Goal: Feedback & Contribution: Contribute content

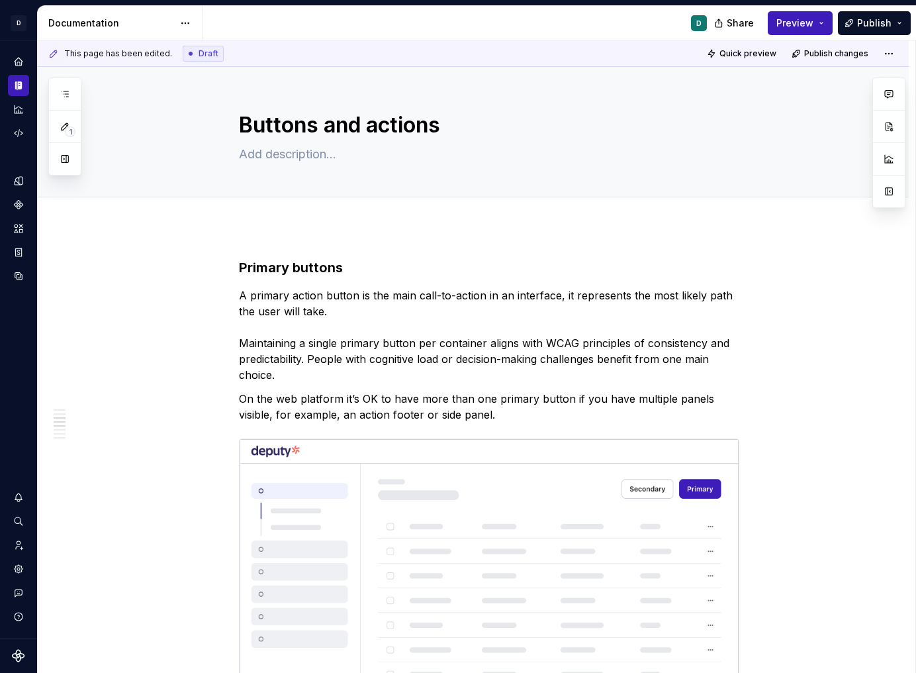
scroll to position [893, 0]
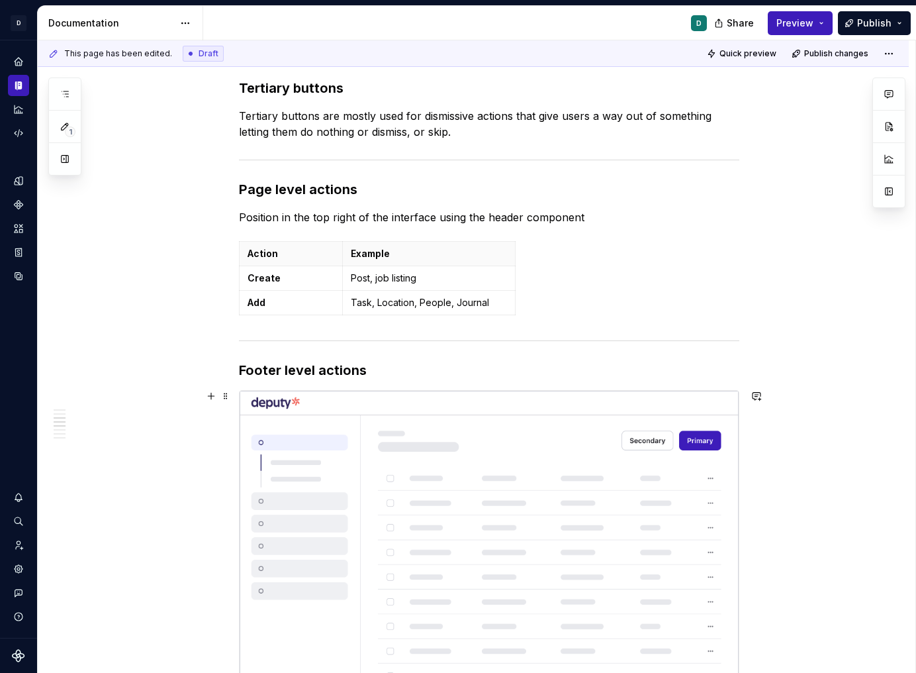
type textarea "*"
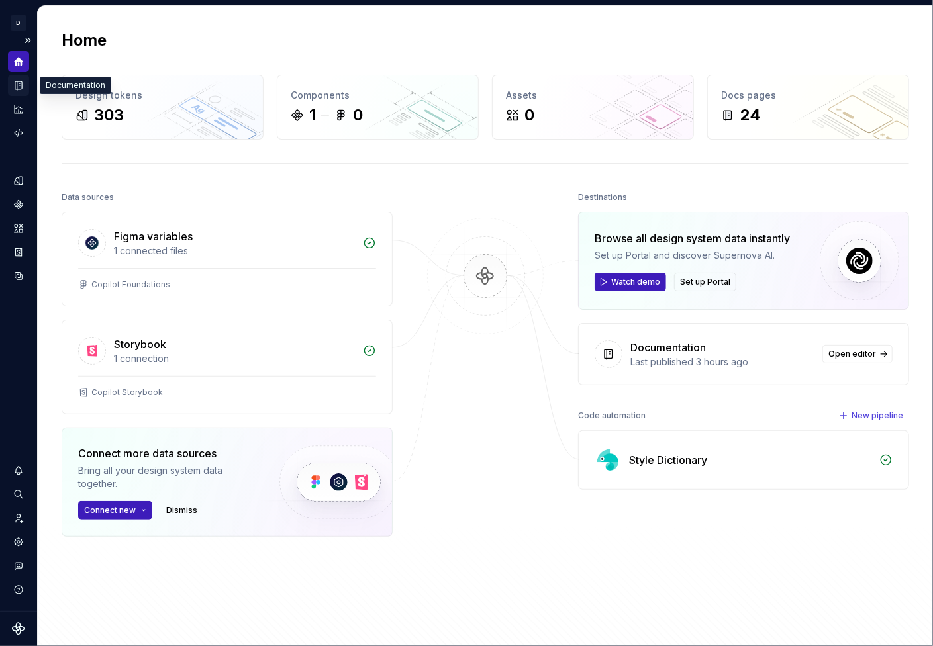
click at [22, 88] on icon "Documentation" at bounding box center [19, 85] width 12 height 12
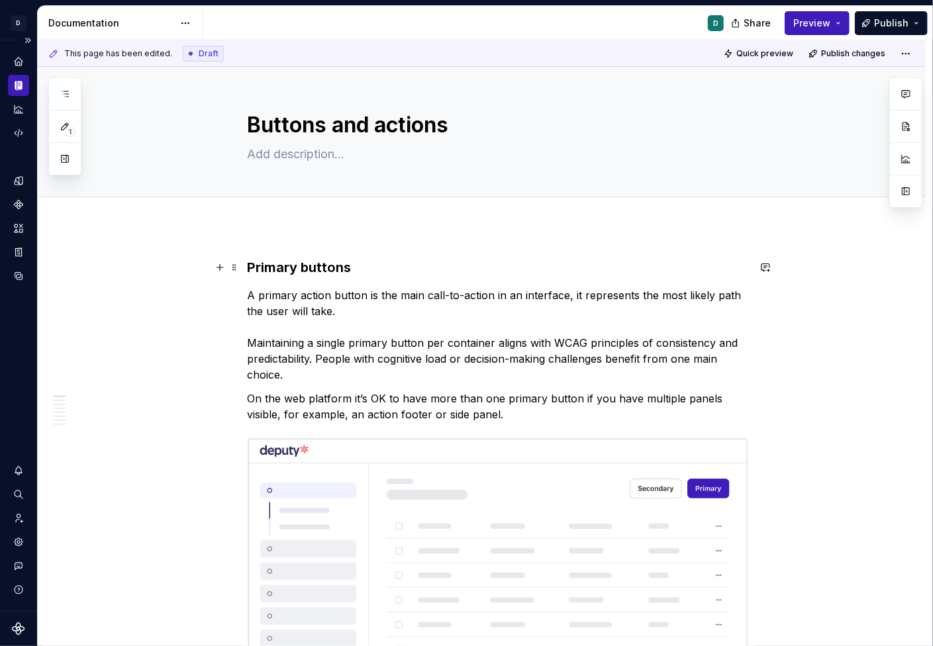
click at [253, 268] on strong "Primary buttons" at bounding box center [300, 268] width 104 height 16
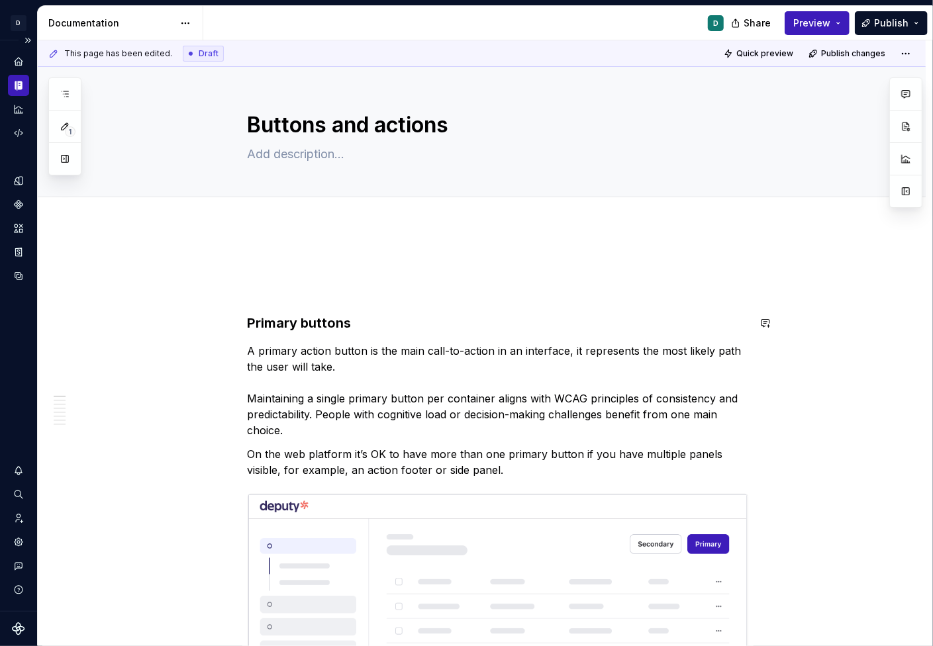
paste textarea "Button hierarchy emphasises which button is more important in the context so th…"
type textarea "*"
type textarea "Button hierarchy emphasises which button is more important in the context so th…"
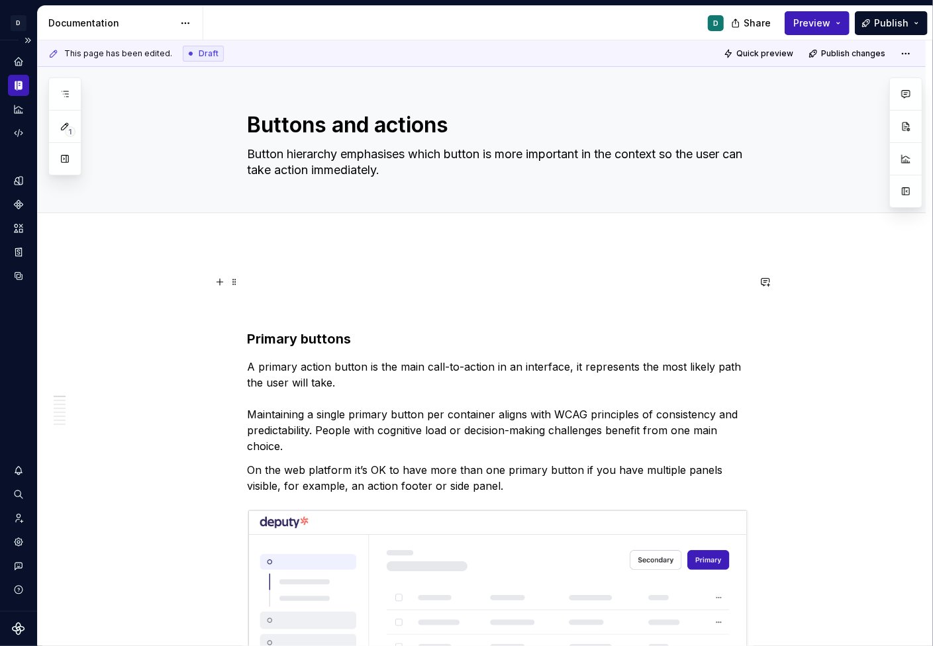
type textarea "*"
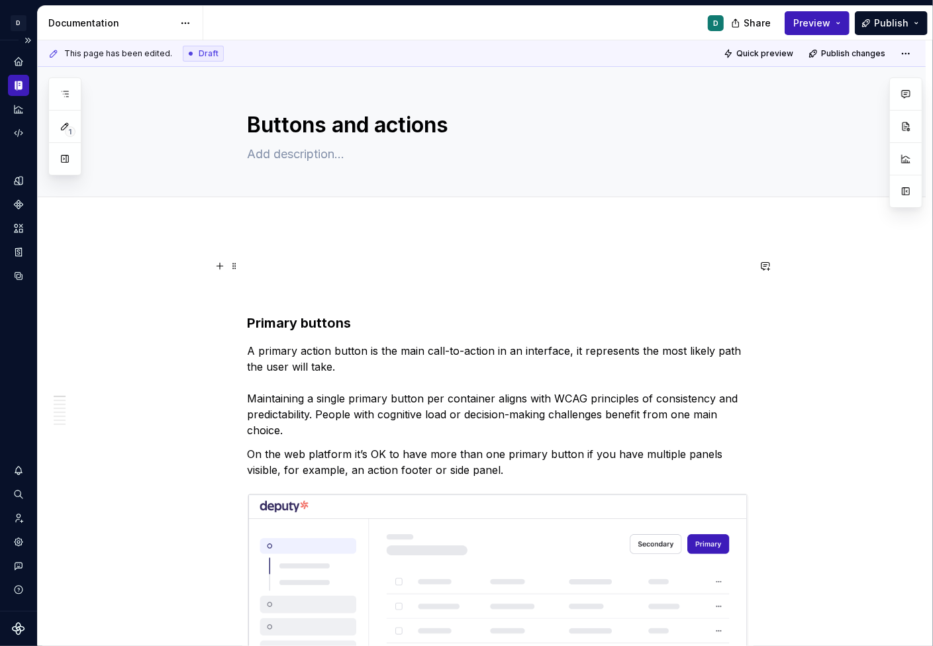
click at [277, 264] on p at bounding box center [498, 266] width 501 height 16
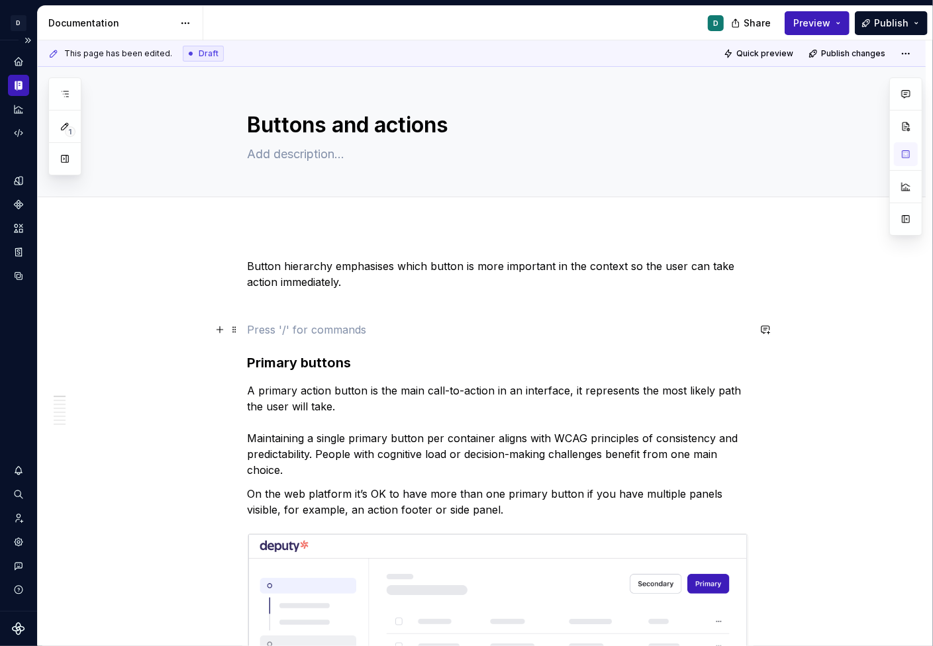
click at [259, 330] on p at bounding box center [498, 330] width 501 height 16
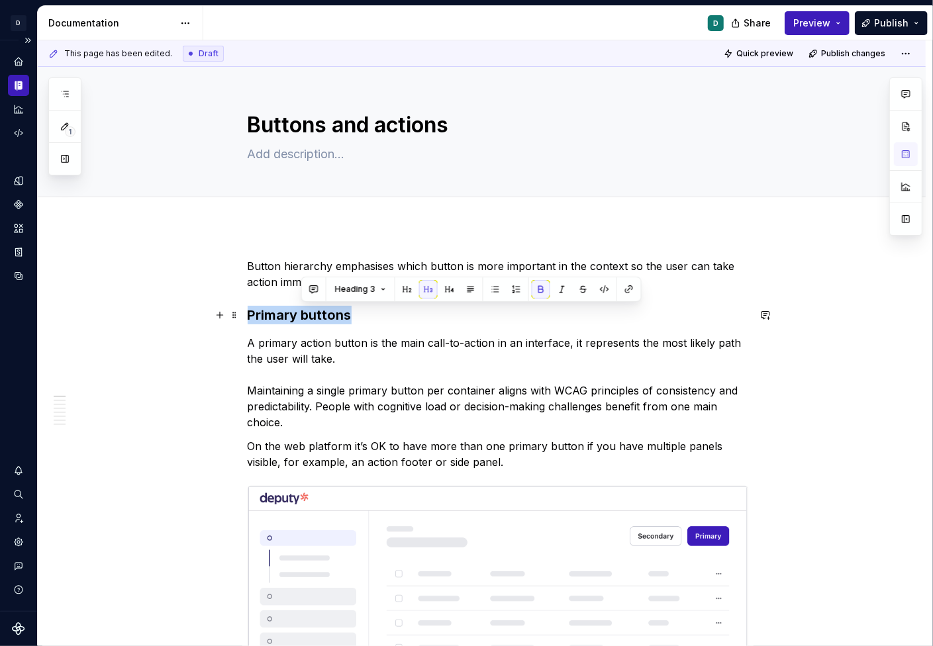
drag, startPoint x: 366, startPoint y: 317, endPoint x: 243, endPoint y: 317, distance: 123.2
copy strong "Primary buttons"
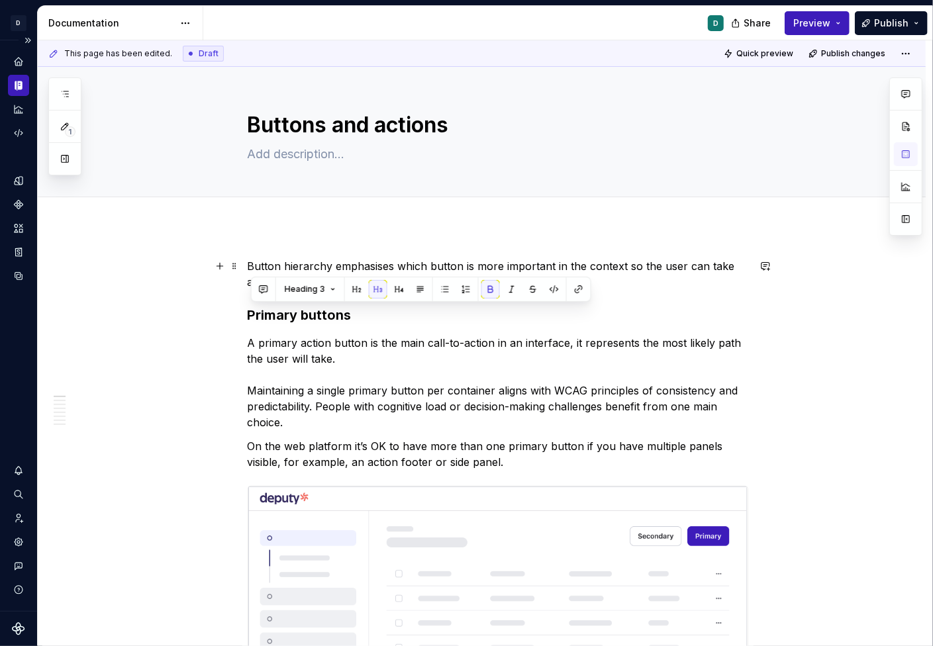
click at [252, 262] on p "Button hierarchy emphasises which button is more important in the context so th…" at bounding box center [498, 274] width 501 height 32
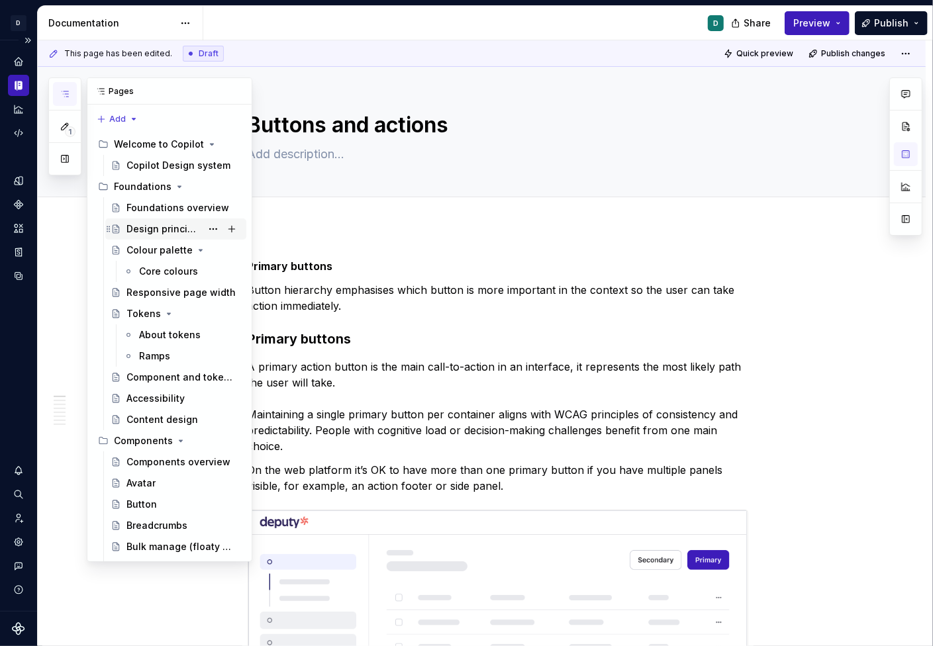
click at [170, 224] on div "Design principles" at bounding box center [163, 228] width 75 height 13
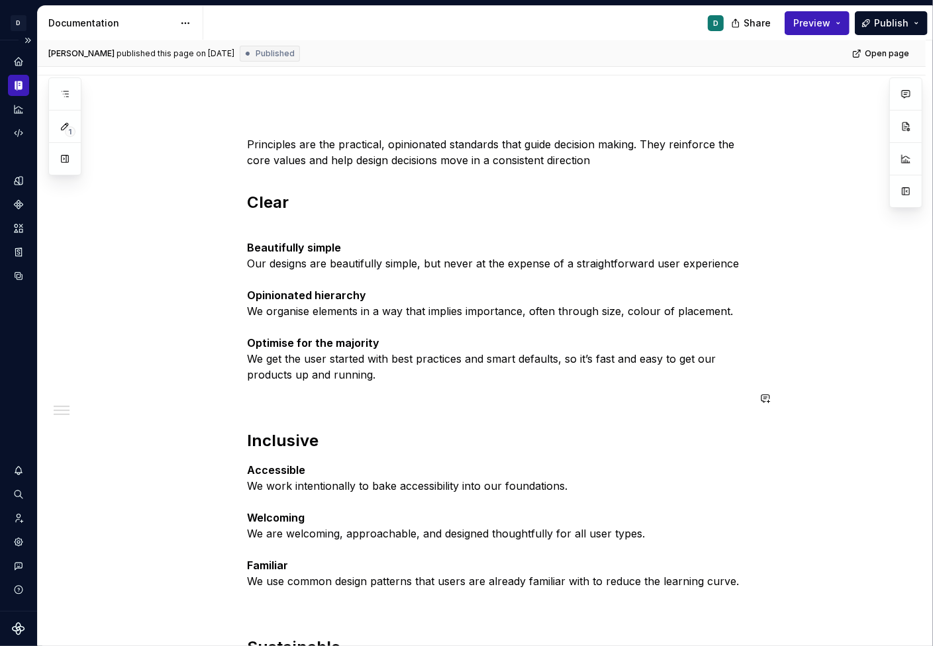
scroll to position [207, 0]
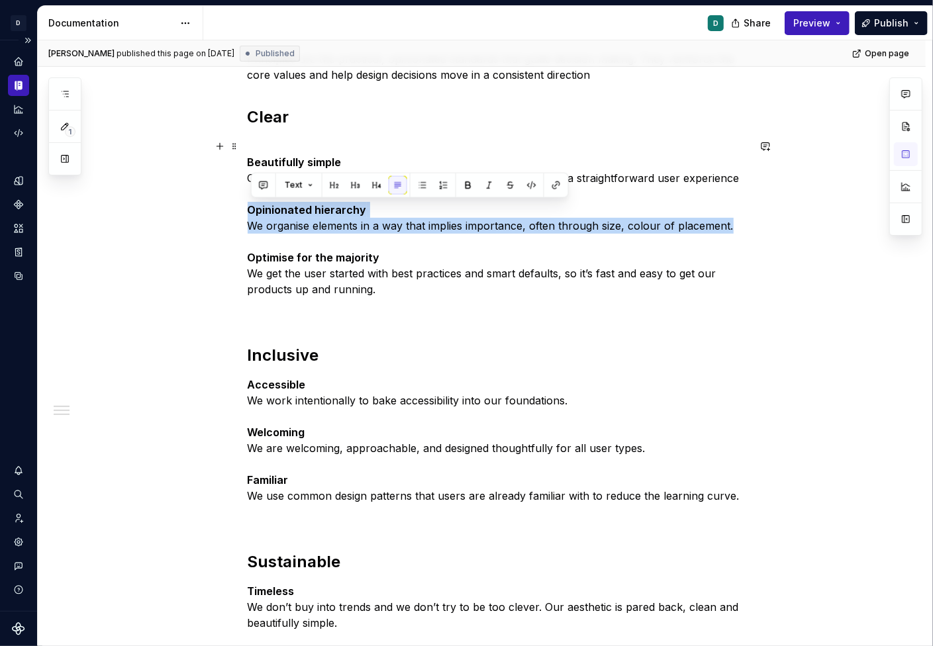
drag, startPoint x: 742, startPoint y: 224, endPoint x: 213, endPoint y: 202, distance: 530.2
click at [213, 202] on div "Principles are the practical, opinionated standards that guide decision making.…" at bounding box center [482, 607] width 888 height 1177
copy p "Opinionated hierarchy We organise elements in a way that implies importance, of…"
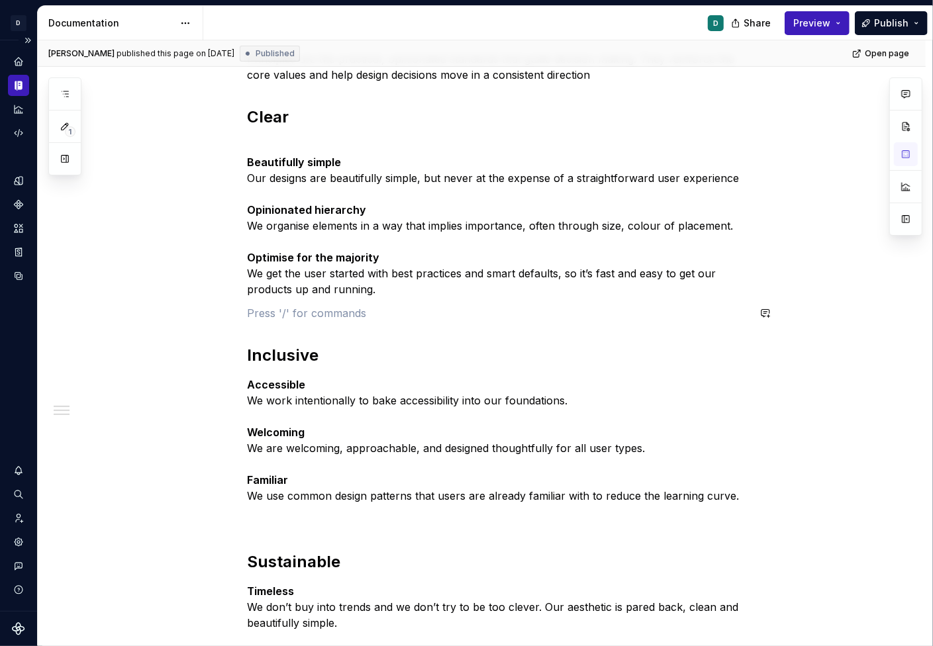
click at [346, 299] on div "Principles are the practical, opinionated standards that guide decision making.…" at bounding box center [498, 518] width 501 height 935
click at [67, 167] on button "button" at bounding box center [65, 159] width 24 height 24
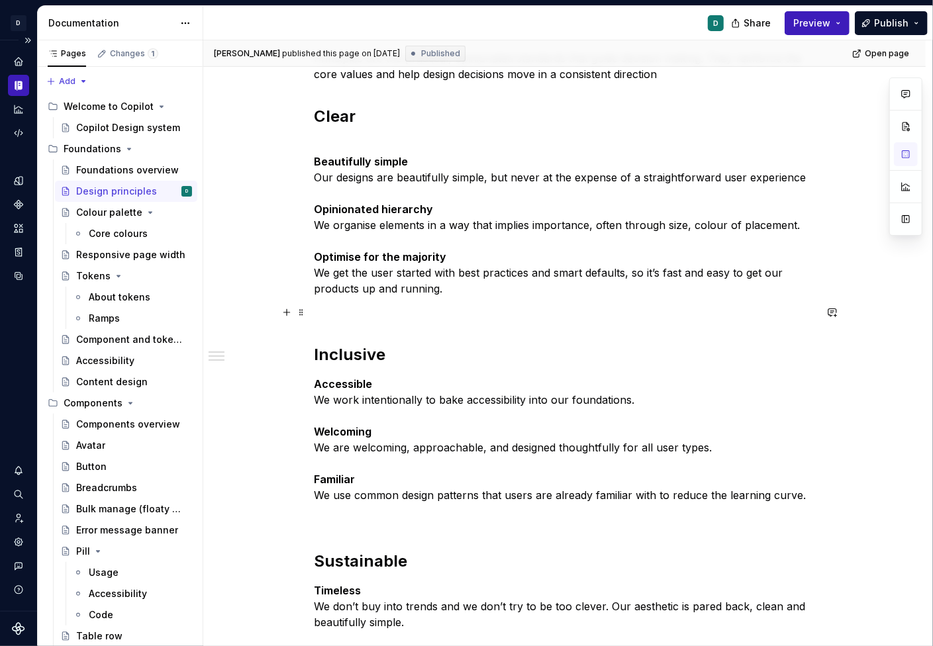
click at [356, 317] on p at bounding box center [565, 313] width 501 height 16
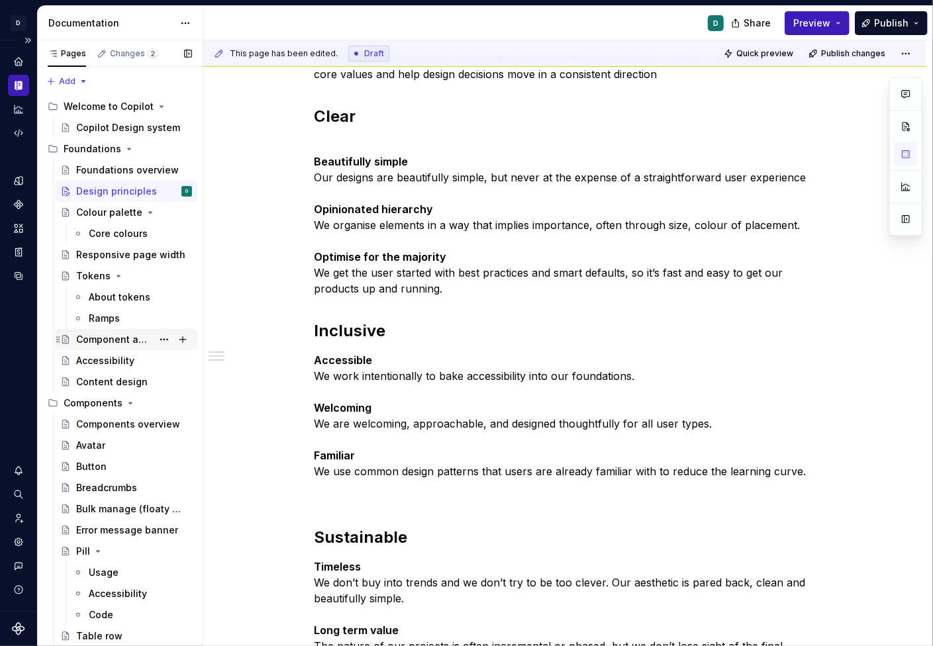
scroll to position [103, 0]
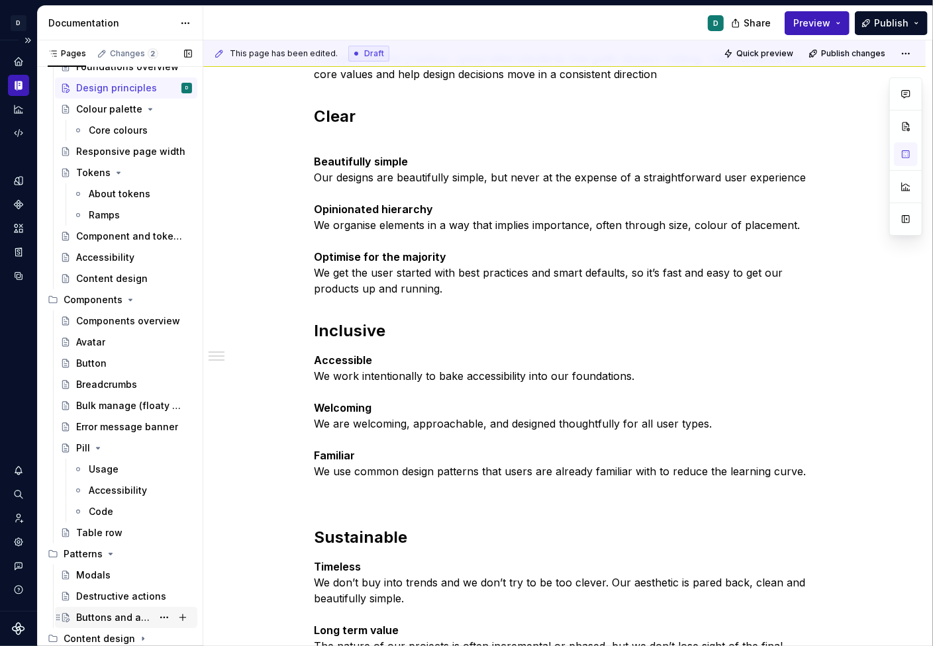
click at [89, 617] on div "Buttons and actions" at bounding box center [114, 617] width 76 height 13
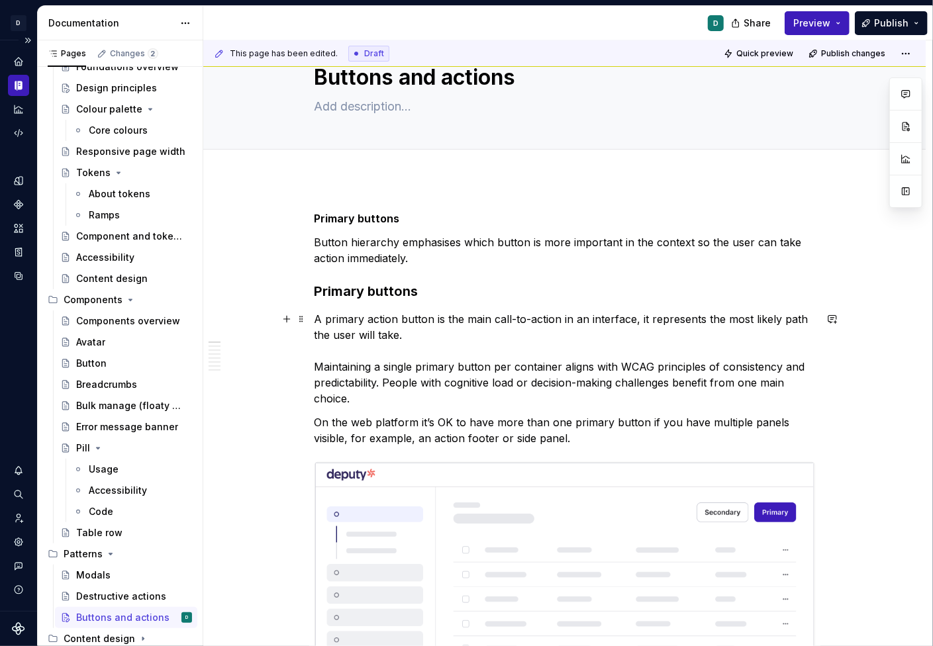
scroll to position [9, 0]
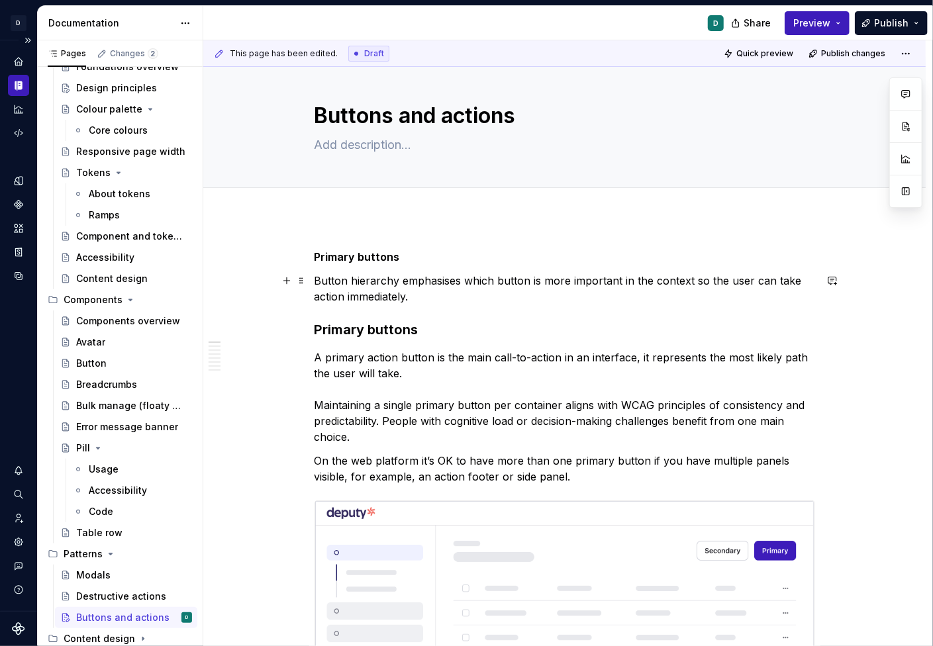
type textarea "*"
drag, startPoint x: 316, startPoint y: 279, endPoint x: 313, endPoint y: 229, distance: 49.8
click at [313, 229] on div "This page has been edited. Draft Quick preview Publish changes Buttons and acti…" at bounding box center [567, 343] width 729 height 607
click at [396, 298] on p "Button hierarchy emphasises which button is more important in the context so th…" at bounding box center [565, 289] width 501 height 32
click at [424, 293] on p "Button hierarchy emphasises which button is more important in the context so th…" at bounding box center [565, 289] width 501 height 32
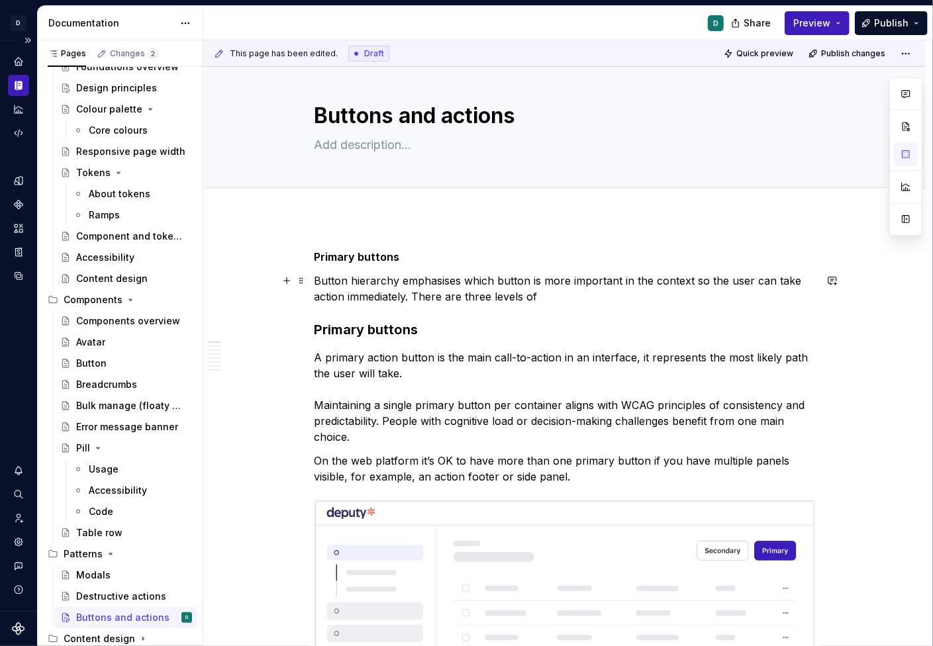
drag, startPoint x: 499, startPoint y: 298, endPoint x: 499, endPoint y: 324, distance: 25.8
click at [499, 298] on p "Button hierarchy emphasises which button is more important in the context so th…" at bounding box center [565, 289] width 501 height 32
drag, startPoint x: 569, startPoint y: 299, endPoint x: 498, endPoint y: 298, distance: 71.5
click at [498, 298] on p "Button hierarchy emphasises which button is more important in the context so th…" at bounding box center [565, 289] width 501 height 32
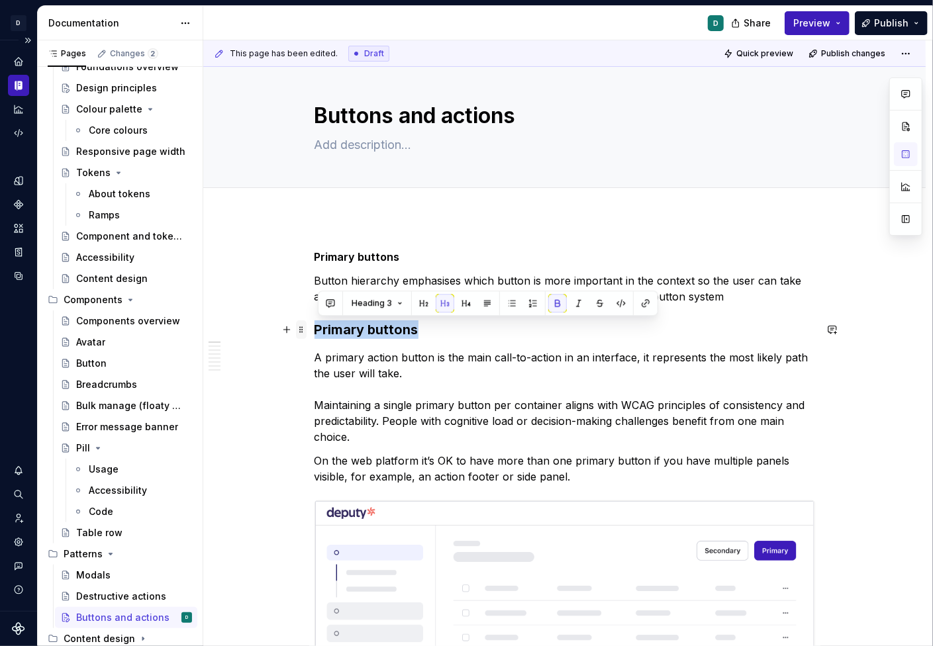
drag, startPoint x: 428, startPoint y: 331, endPoint x: 305, endPoint y: 328, distance: 122.5
click at [399, 332] on strong "Primary buttons" at bounding box center [367, 330] width 104 height 16
drag, startPoint x: 425, startPoint y: 329, endPoint x: 309, endPoint y: 326, distance: 115.9
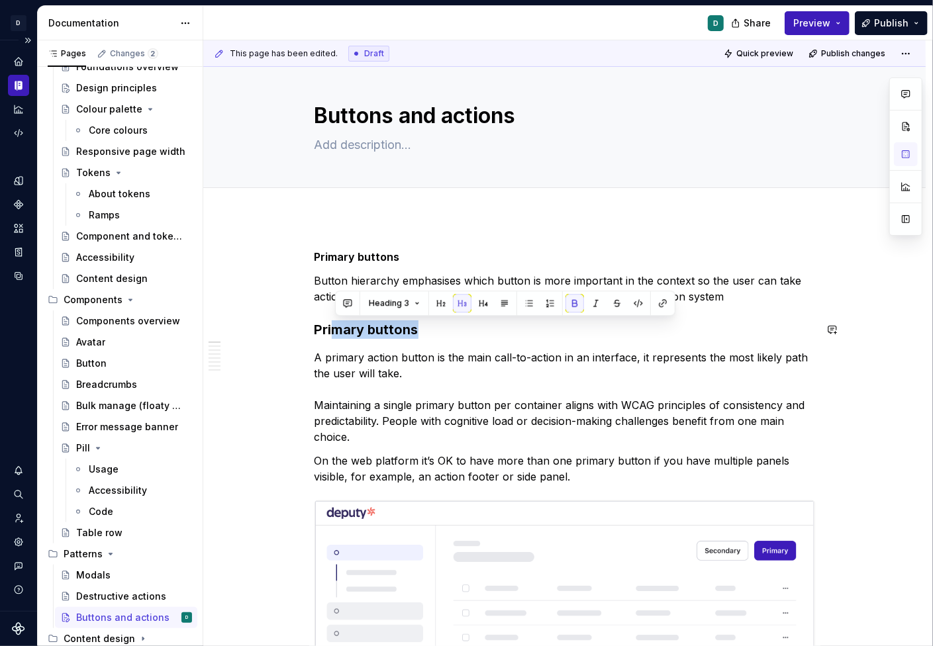
copy strong "mary buttons"
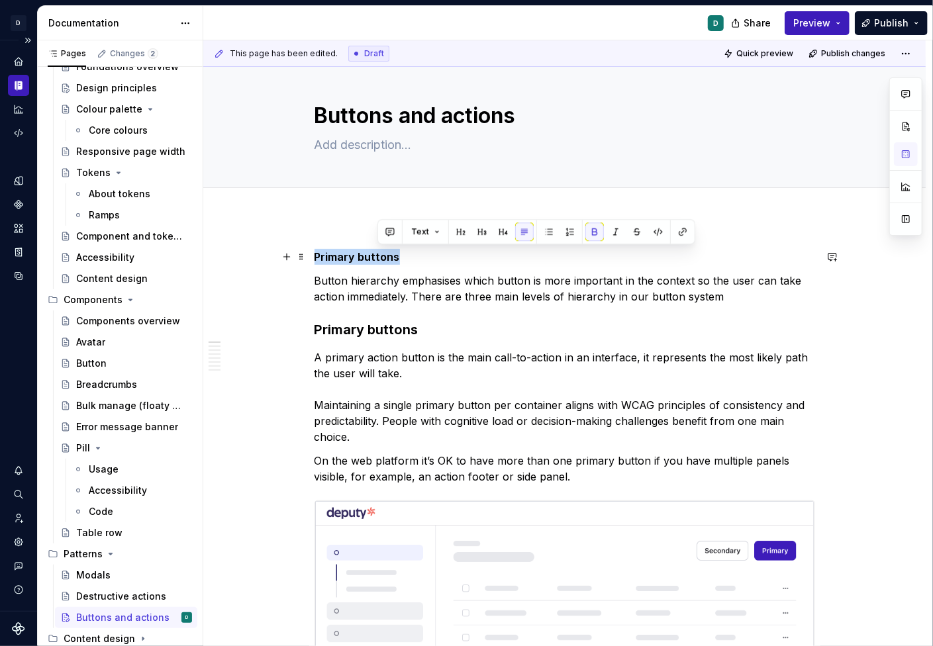
drag, startPoint x: 371, startPoint y: 258, endPoint x: 278, endPoint y: 254, distance: 93.4
drag, startPoint x: 397, startPoint y: 260, endPoint x: 221, endPoint y: 260, distance: 176.1
click at [438, 235] on button "button" at bounding box center [443, 231] width 19 height 19
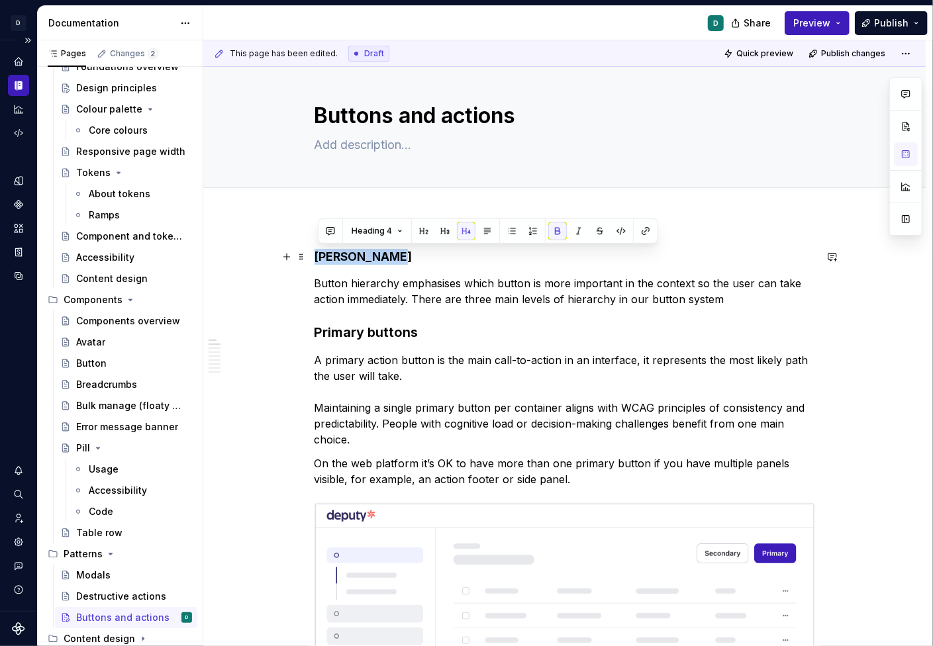
drag, startPoint x: 397, startPoint y: 260, endPoint x: 254, endPoint y: 253, distance: 143.2
drag, startPoint x: 419, startPoint y: 256, endPoint x: 254, endPoint y: 255, distance: 164.9
click at [448, 230] on button "button" at bounding box center [445, 231] width 19 height 19
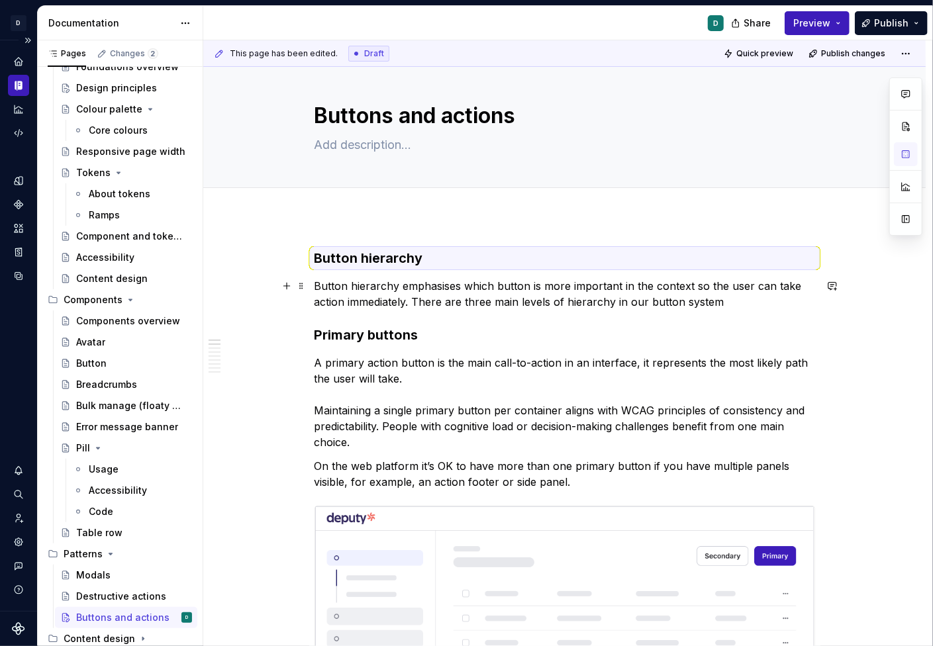
click at [440, 299] on p "Button hierarchy emphasises which button is more important in the context so th…" at bounding box center [565, 294] width 501 height 32
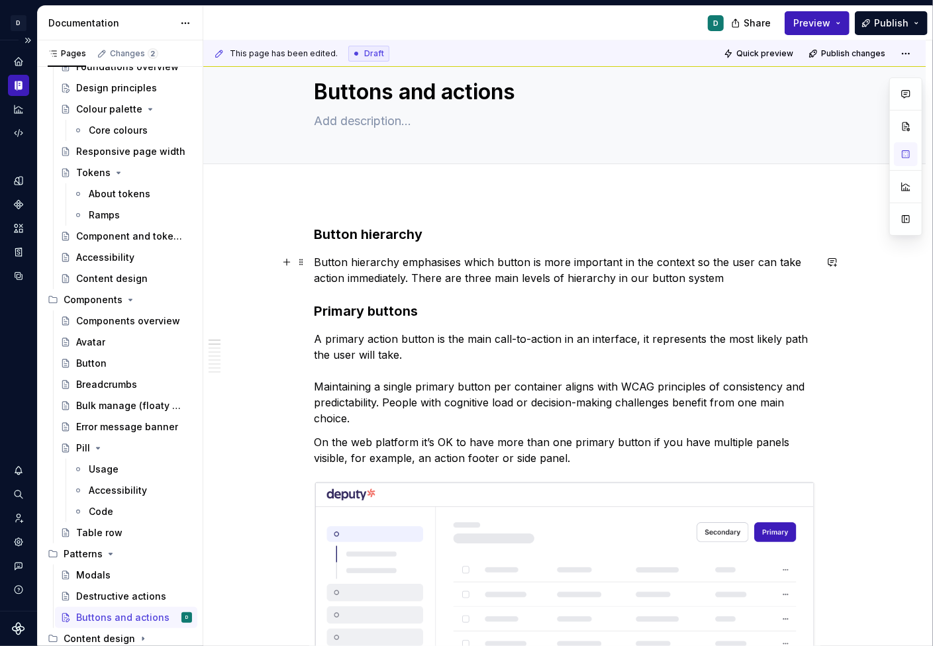
scroll to position [32, 0]
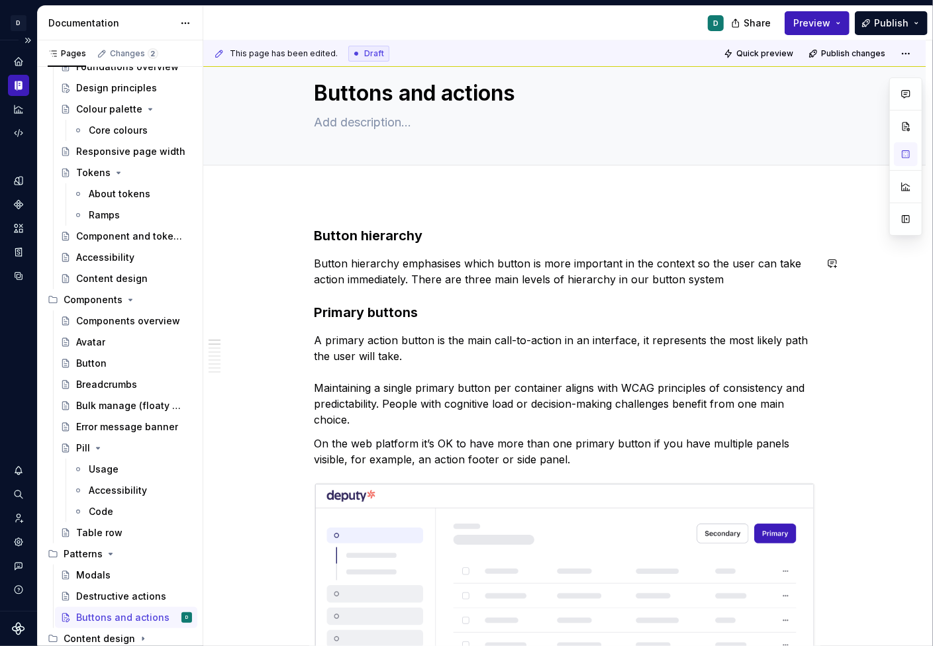
click at [729, 277] on p "Button hierarchy emphasises which button is more important in the context so th…" at bounding box center [565, 272] width 501 height 32
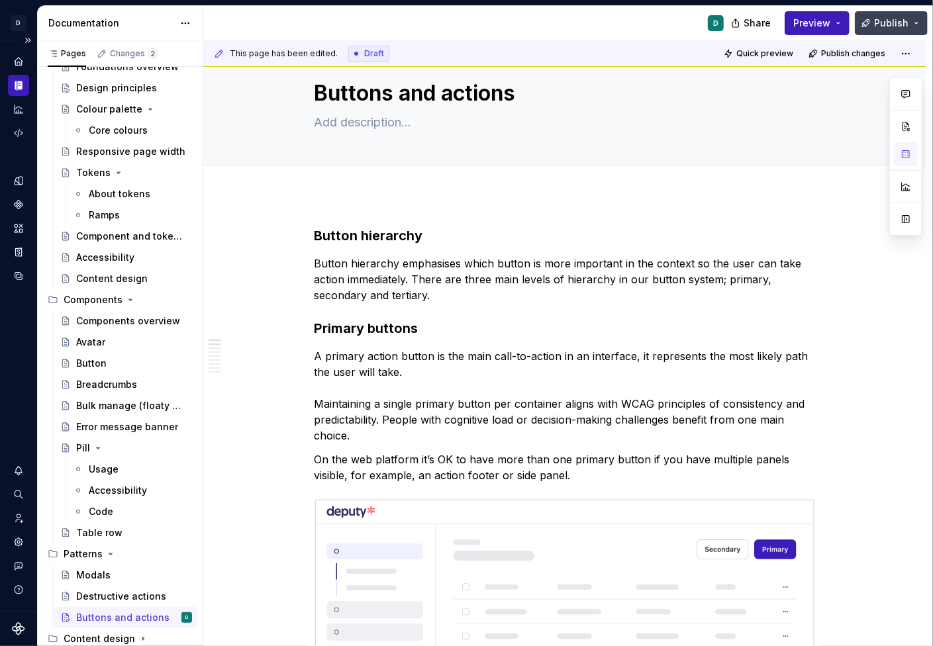
click at [905, 27] on span "Publish" at bounding box center [891, 23] width 34 height 13
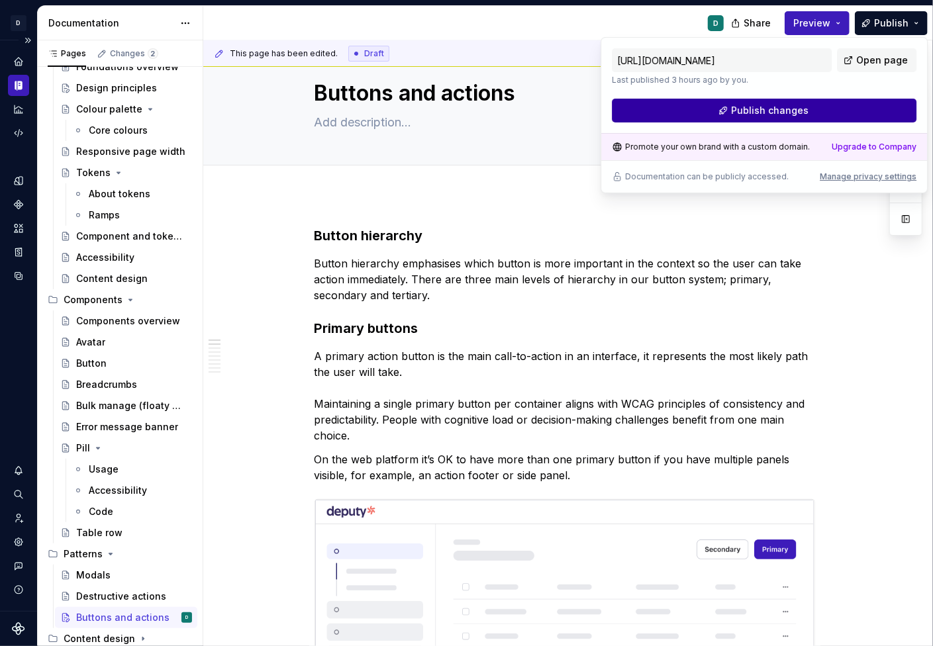
click at [806, 112] on button "Publish changes" at bounding box center [764, 111] width 305 height 24
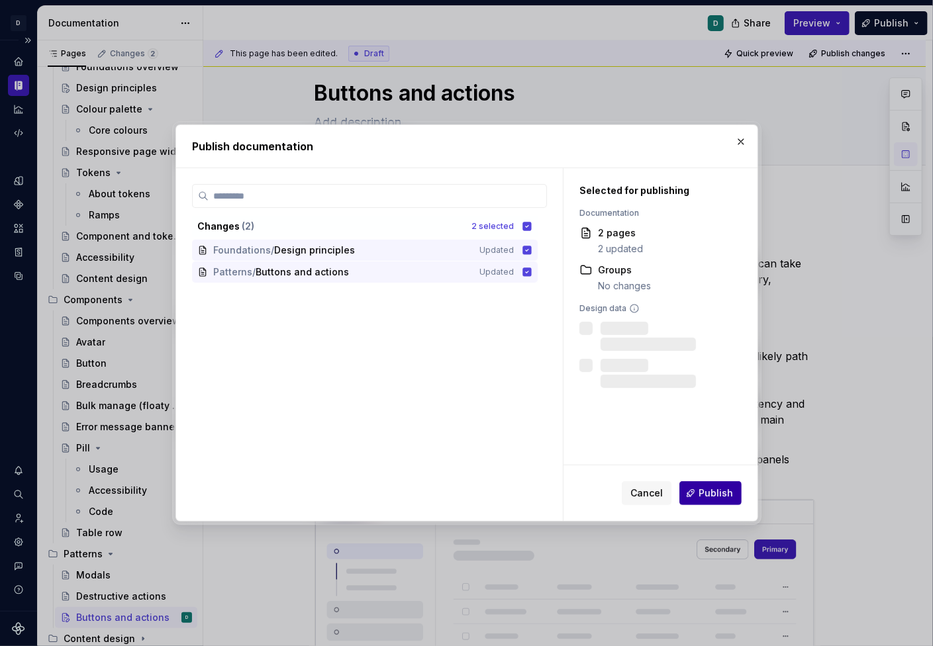
click at [717, 494] on span "Publish" at bounding box center [716, 493] width 34 height 13
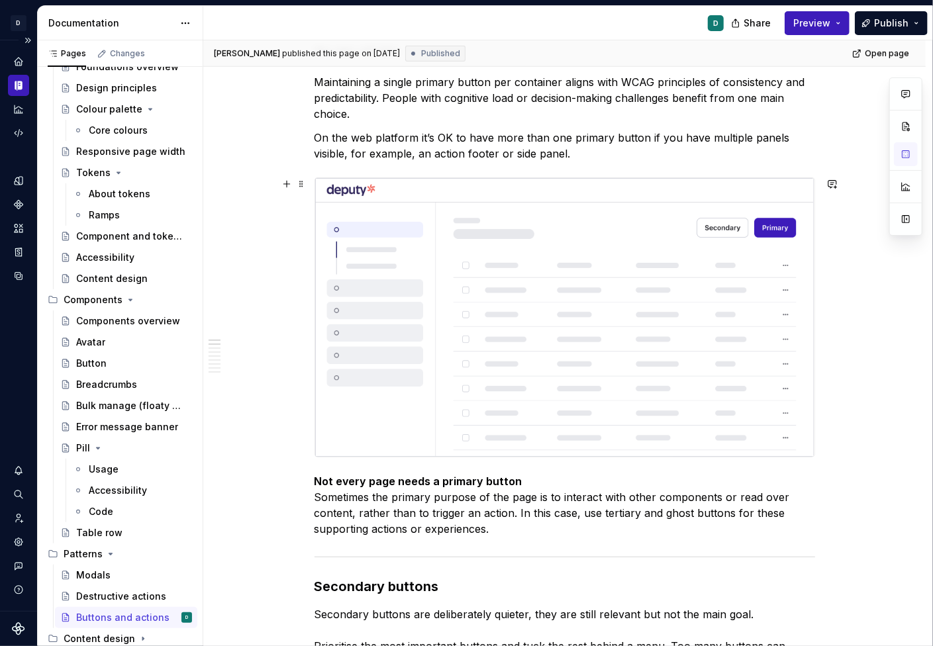
scroll to position [0, 0]
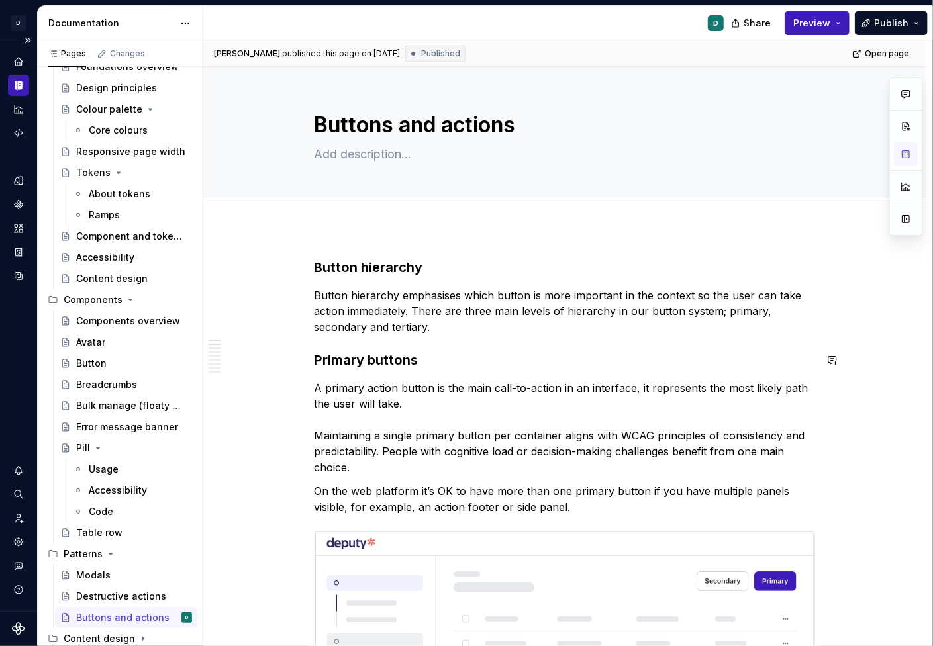
click at [444, 351] on h3 "Primary buttons" at bounding box center [565, 360] width 501 height 19
click at [446, 321] on p "Button hierarchy emphasises which button is more important in the context so th…" at bounding box center [565, 311] width 501 height 48
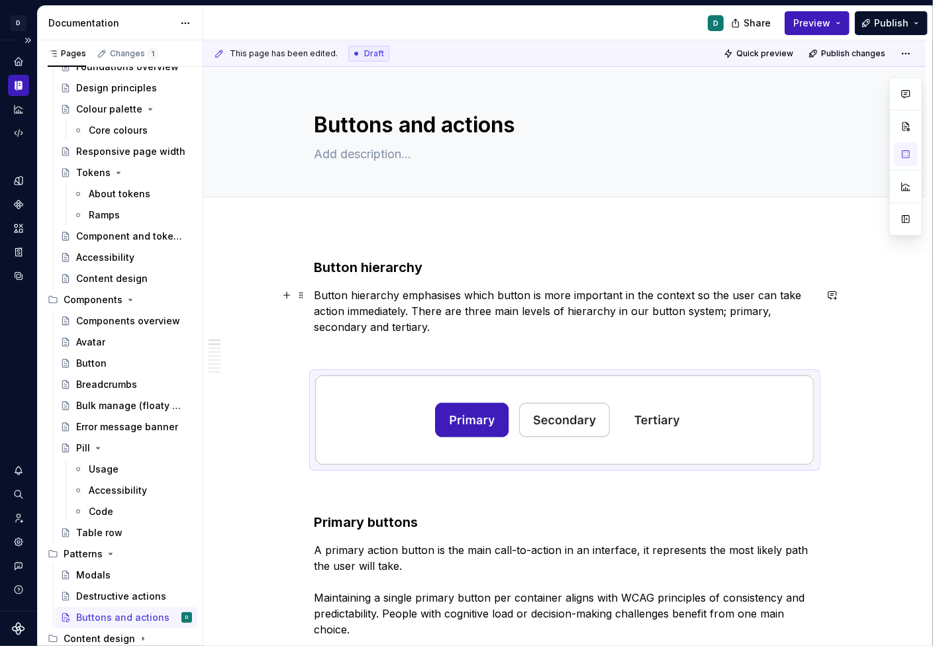
click at [400, 333] on p "Button hierarchy emphasises which button is more important in the context so th…" at bounding box center [565, 311] width 501 height 48
click at [393, 348] on p at bounding box center [565, 351] width 501 height 16
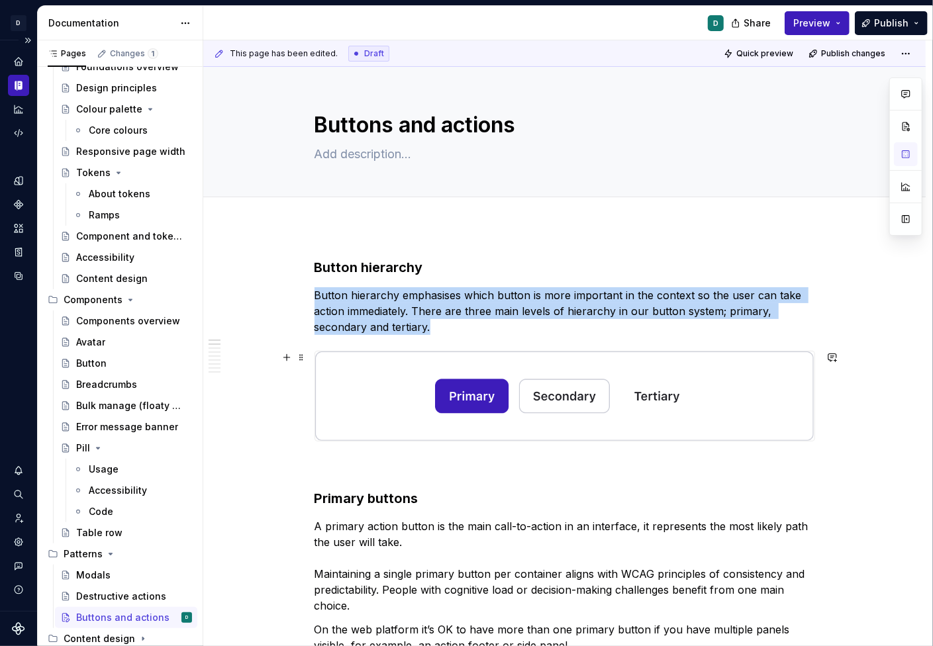
click at [642, 415] on img at bounding box center [564, 396] width 499 height 89
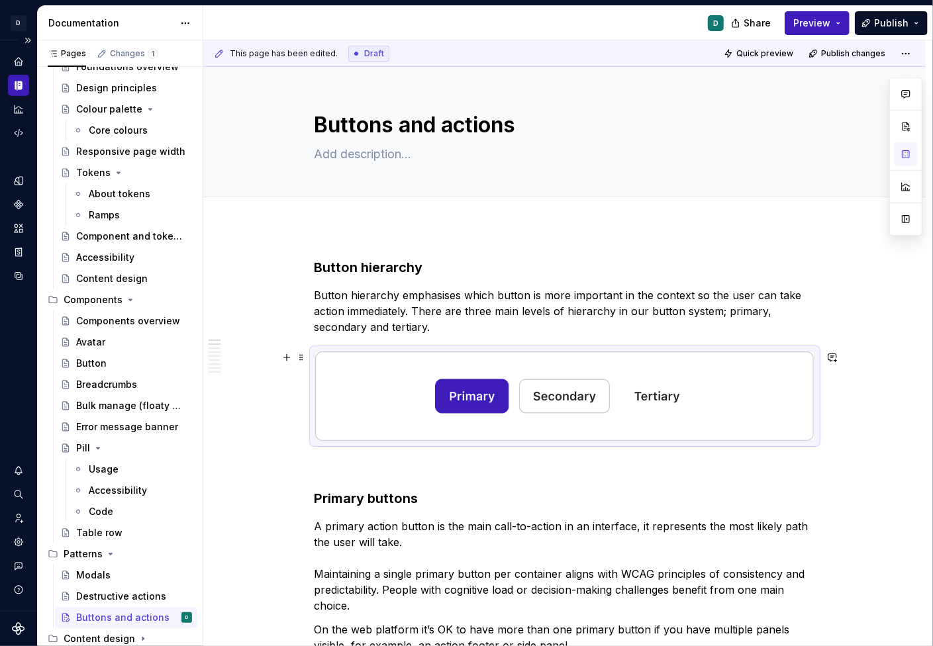
click at [815, 366] on div at bounding box center [565, 396] width 501 height 91
click at [787, 386] on img at bounding box center [564, 396] width 499 height 89
click at [578, 398] on img at bounding box center [564, 396] width 499 height 89
click at [449, 325] on p "Button hierarchy emphasises which button is more important in the context so th…" at bounding box center [565, 311] width 501 height 48
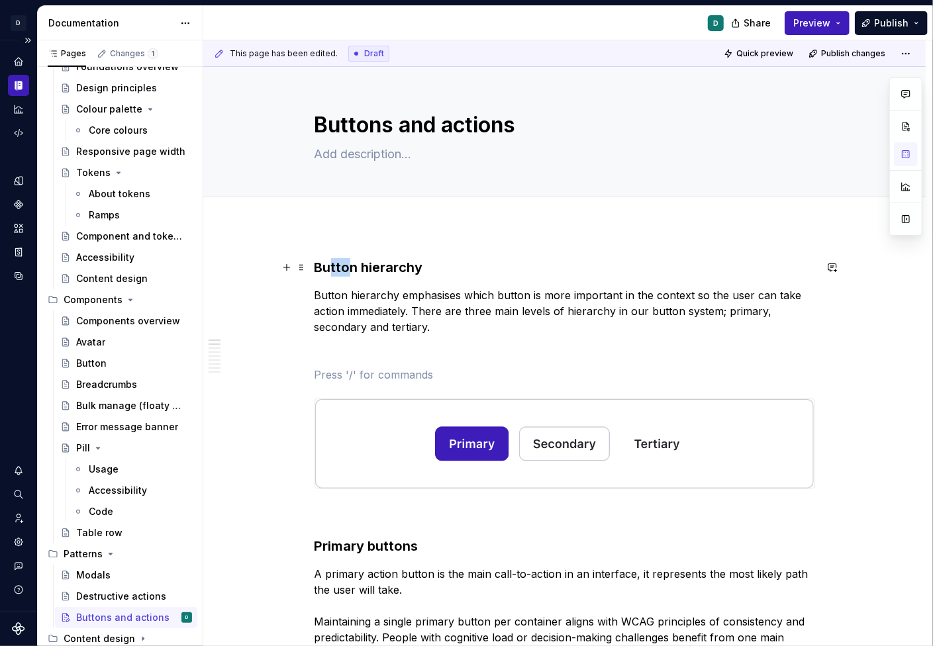
click at [334, 261] on strong "Button hierarchy" at bounding box center [369, 268] width 109 height 16
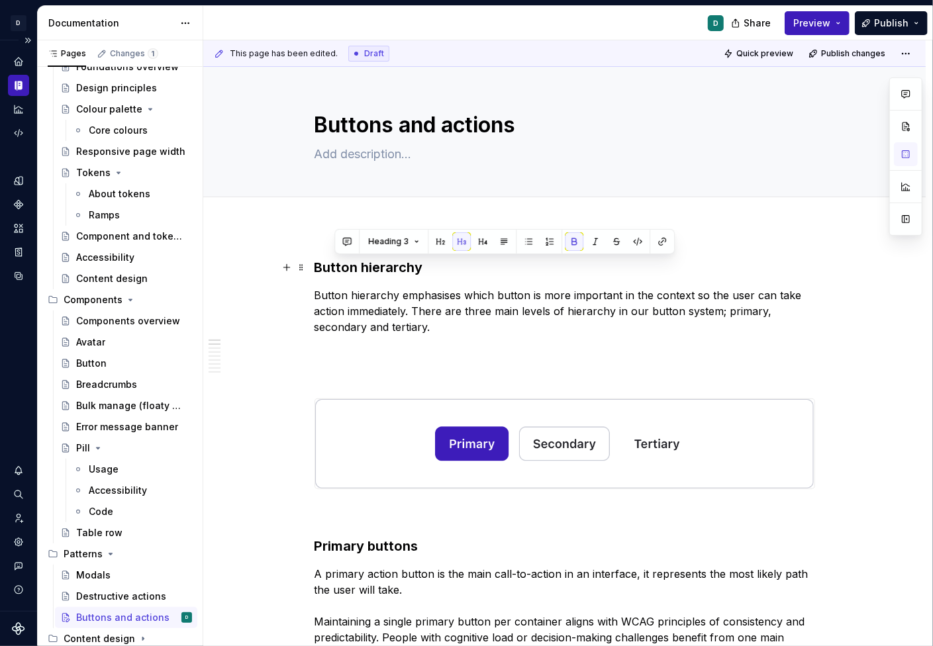
click at [673, 291] on p "Button hierarchy emphasises which button is more important in the context so th…" at bounding box center [565, 311] width 501 height 48
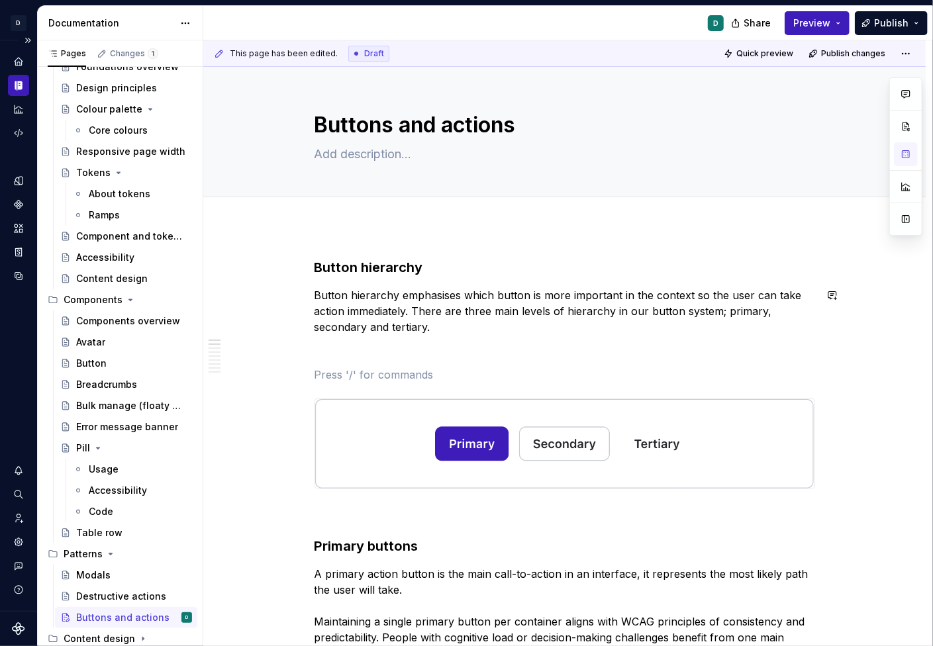
click at [553, 319] on p "Button hierarchy emphasises which button is more important in the context so th…" at bounding box center [565, 311] width 501 height 48
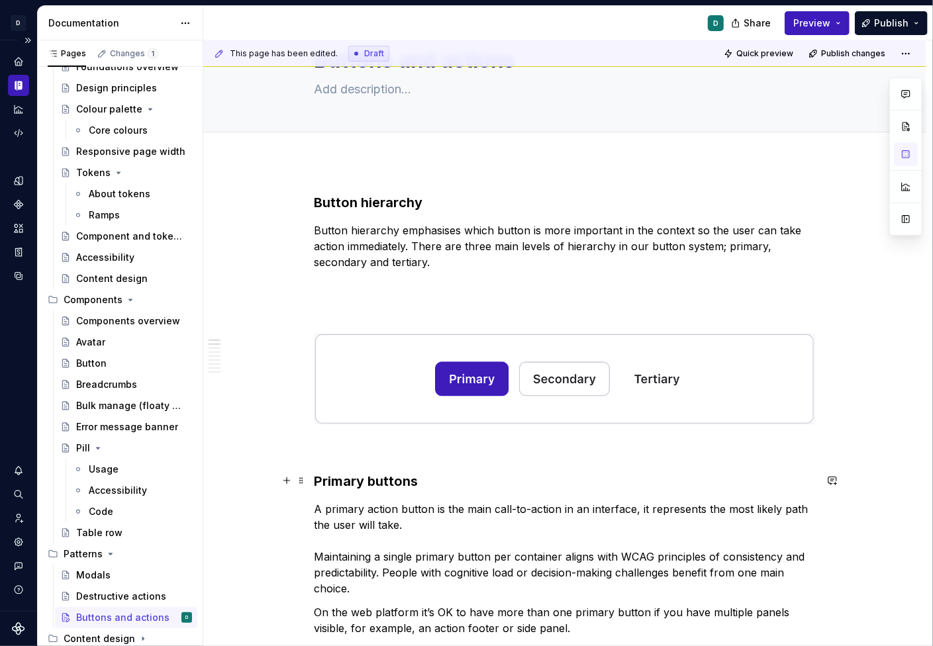
scroll to position [64, 0]
click at [580, 235] on p "Button hierarchy emphasises which button is more important in the context so th…" at bounding box center [565, 247] width 501 height 48
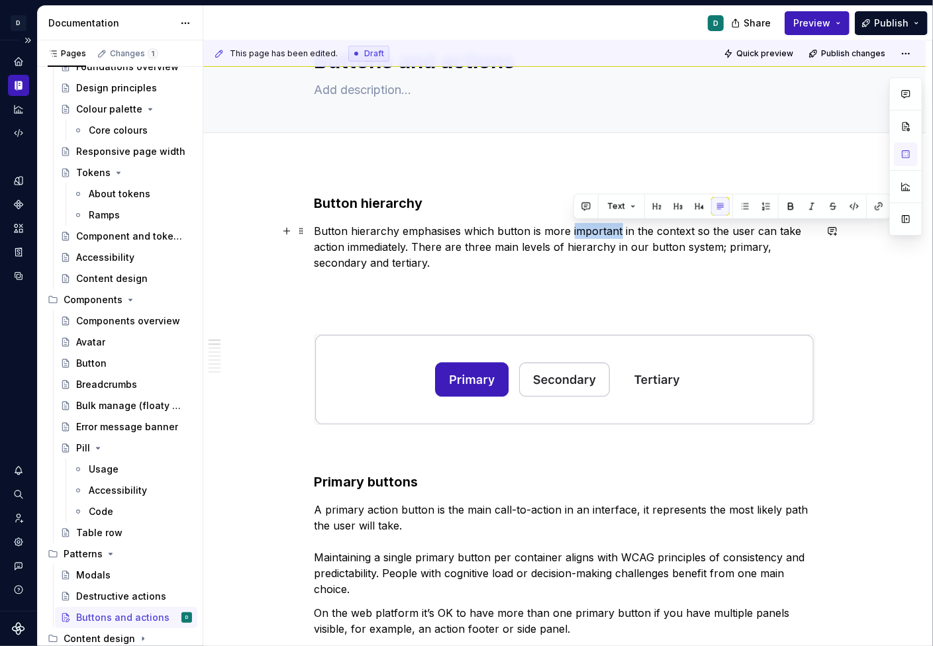
click at [580, 235] on p "Button hierarchy emphasises which button is more important in the context so th…" at bounding box center [565, 247] width 501 height 48
click at [302, 205] on span at bounding box center [301, 203] width 11 height 19
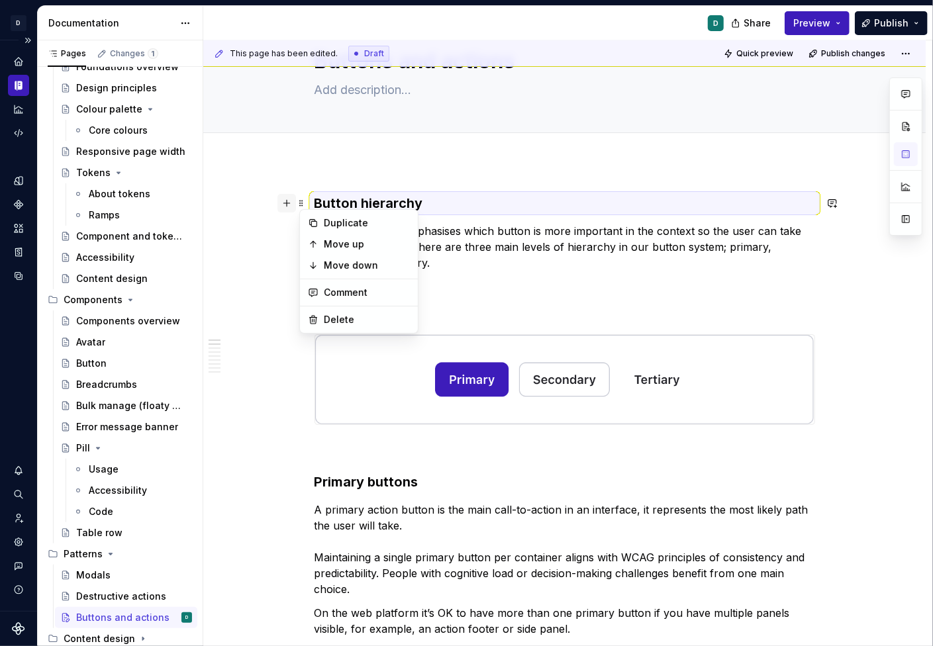
click at [289, 204] on button "button" at bounding box center [286, 203] width 19 height 19
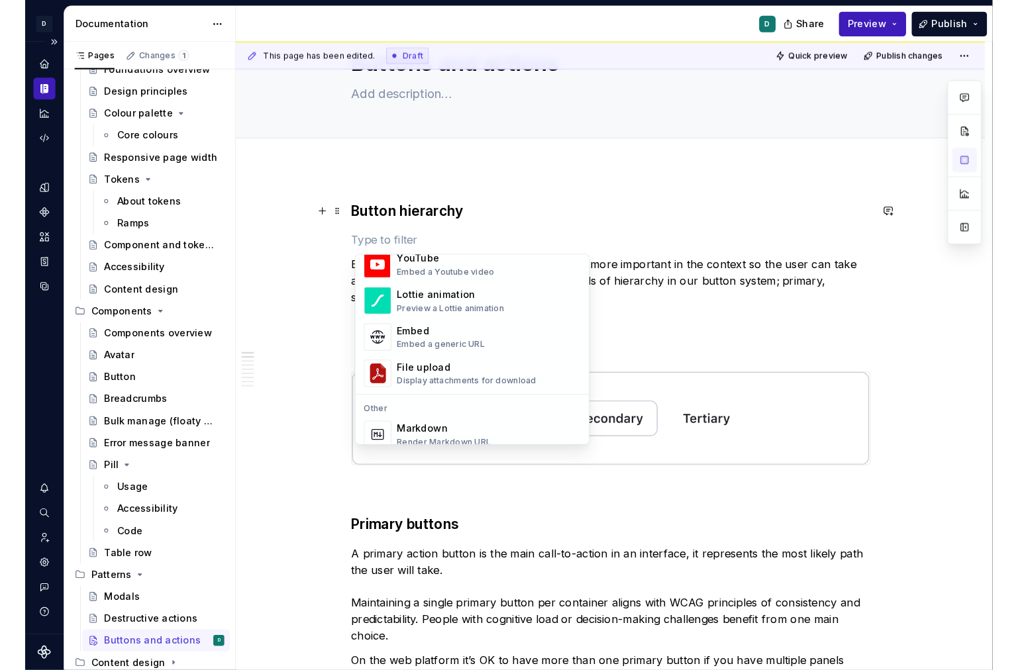
scroll to position [760, 0]
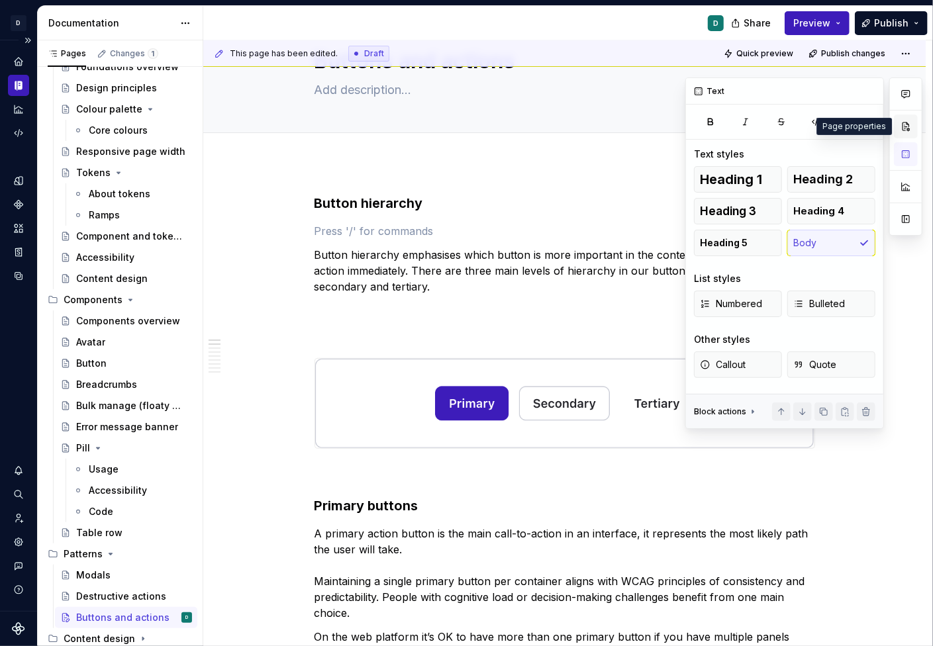
click at [902, 133] on button "button" at bounding box center [906, 127] width 24 height 24
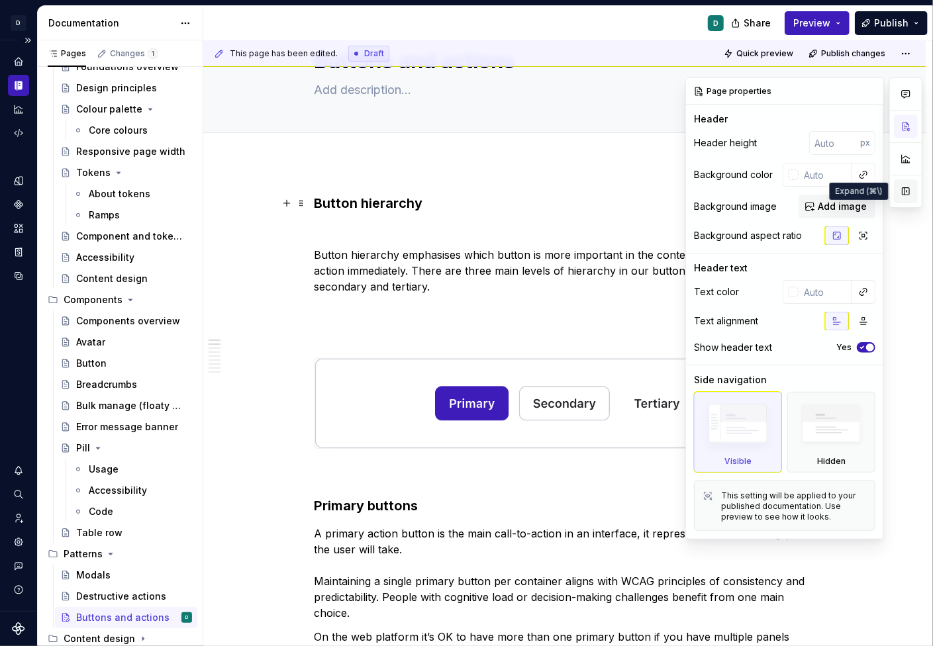
click at [905, 196] on button "button" at bounding box center [906, 191] width 24 height 24
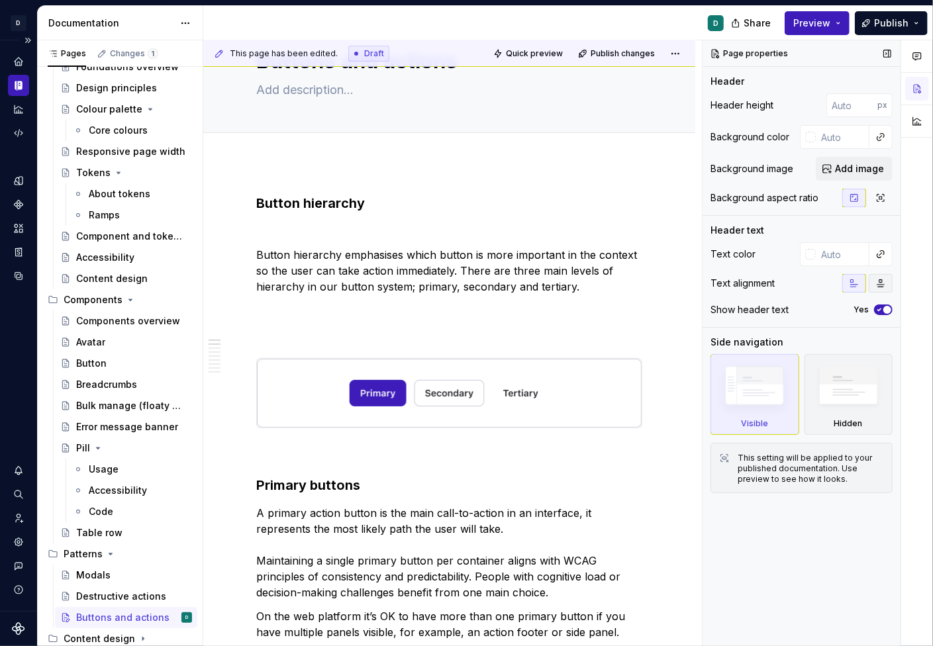
click at [882, 280] on icon "button" at bounding box center [880, 283] width 7 height 7
click at [856, 282] on icon "button" at bounding box center [854, 283] width 11 height 11
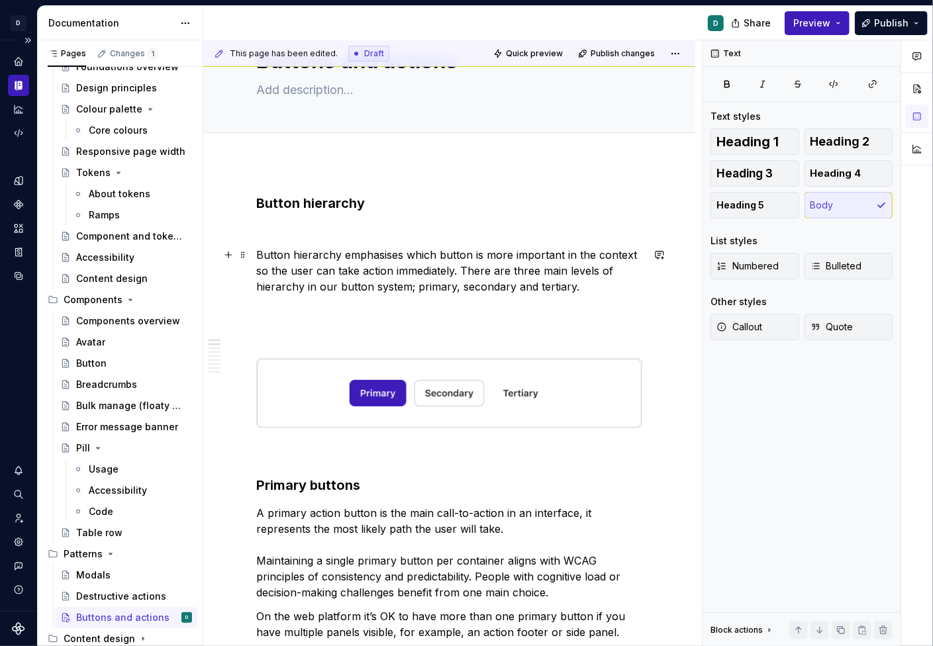
click at [370, 285] on p "Button hierarchy emphasises which button is more important in the context so th…" at bounding box center [449, 271] width 386 height 48
click at [258, 249] on p "Button hierarchy emphasises which button is more important in the context so th…" at bounding box center [449, 271] width 386 height 48
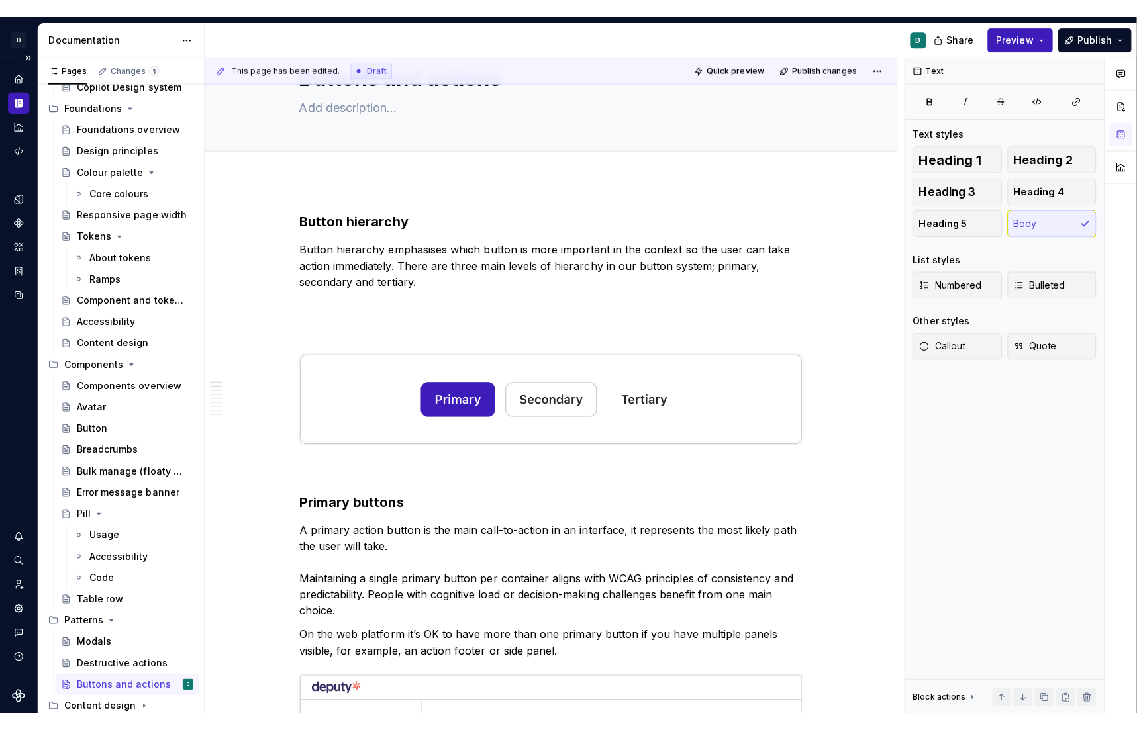
scroll to position [58, 0]
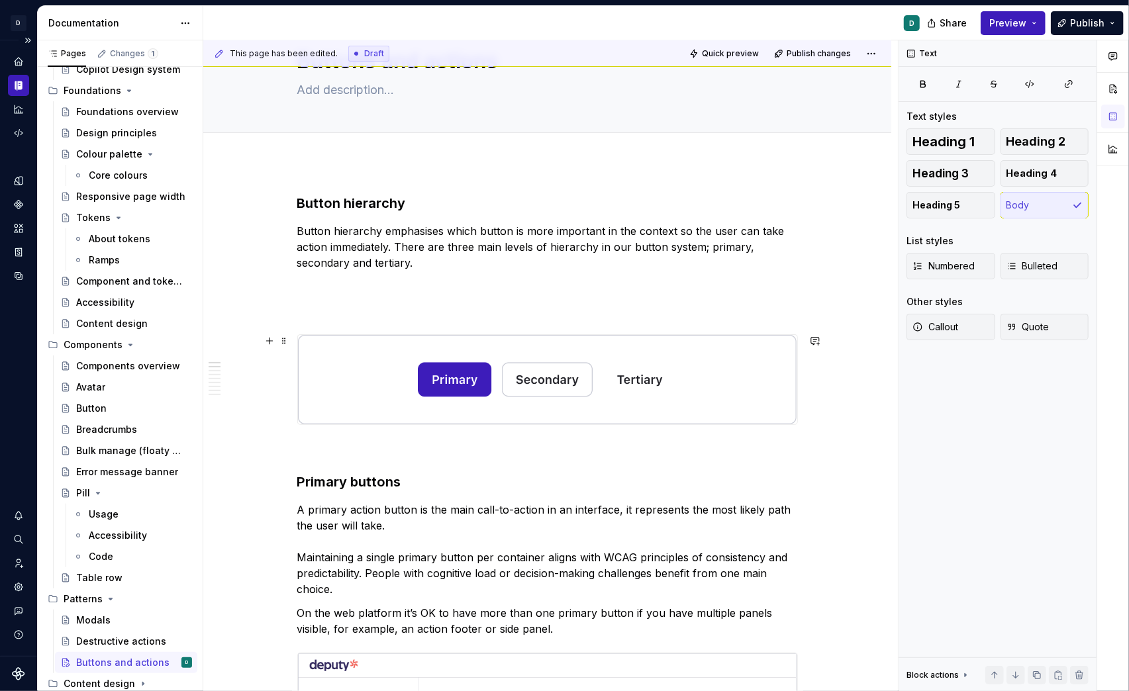
click at [621, 410] on img at bounding box center [547, 379] width 499 height 89
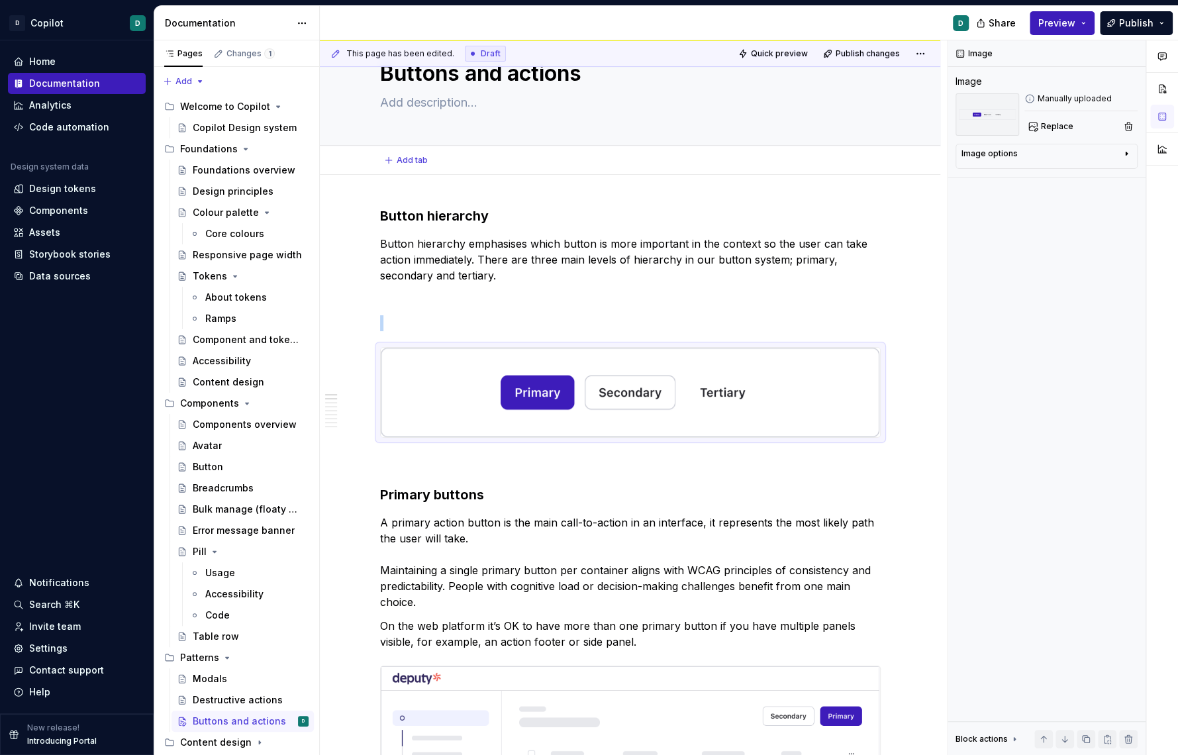
scroll to position [0, 0]
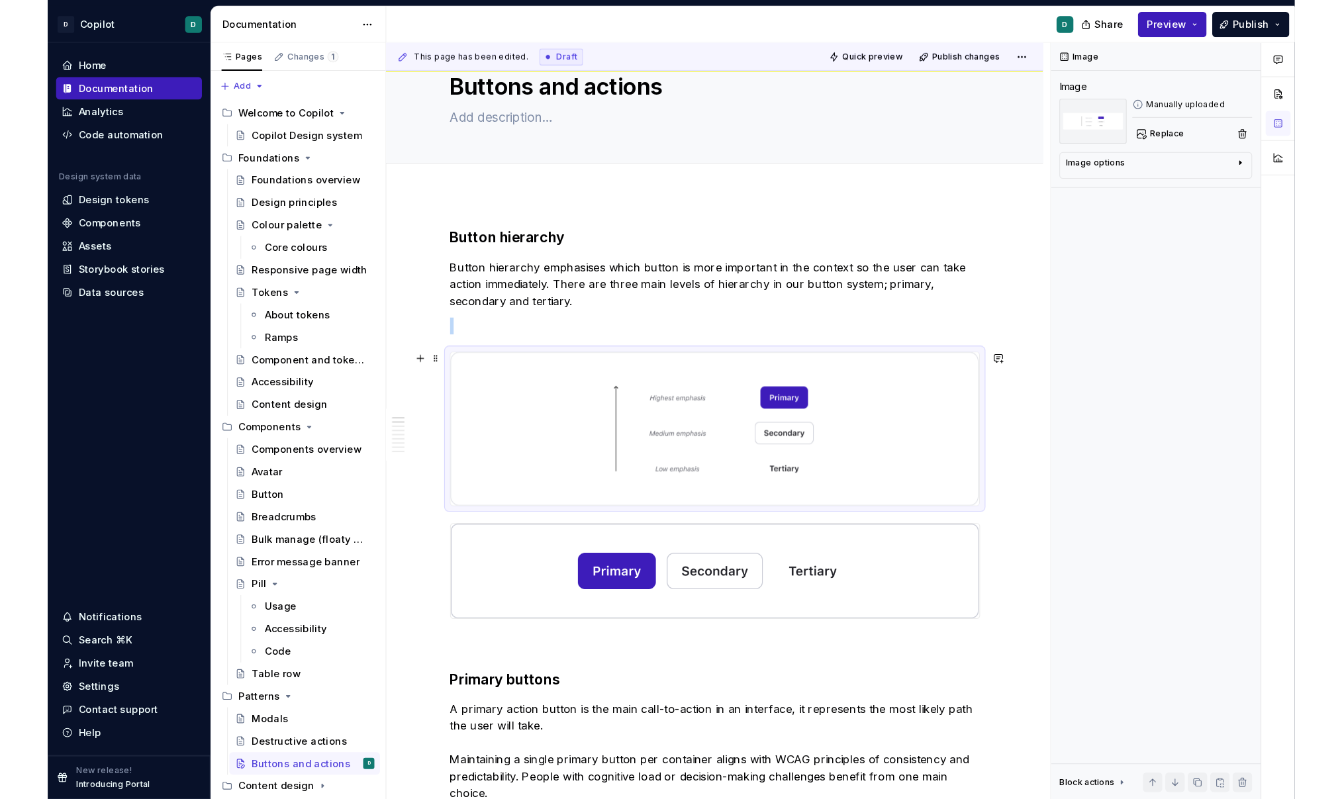
scroll to position [51, 0]
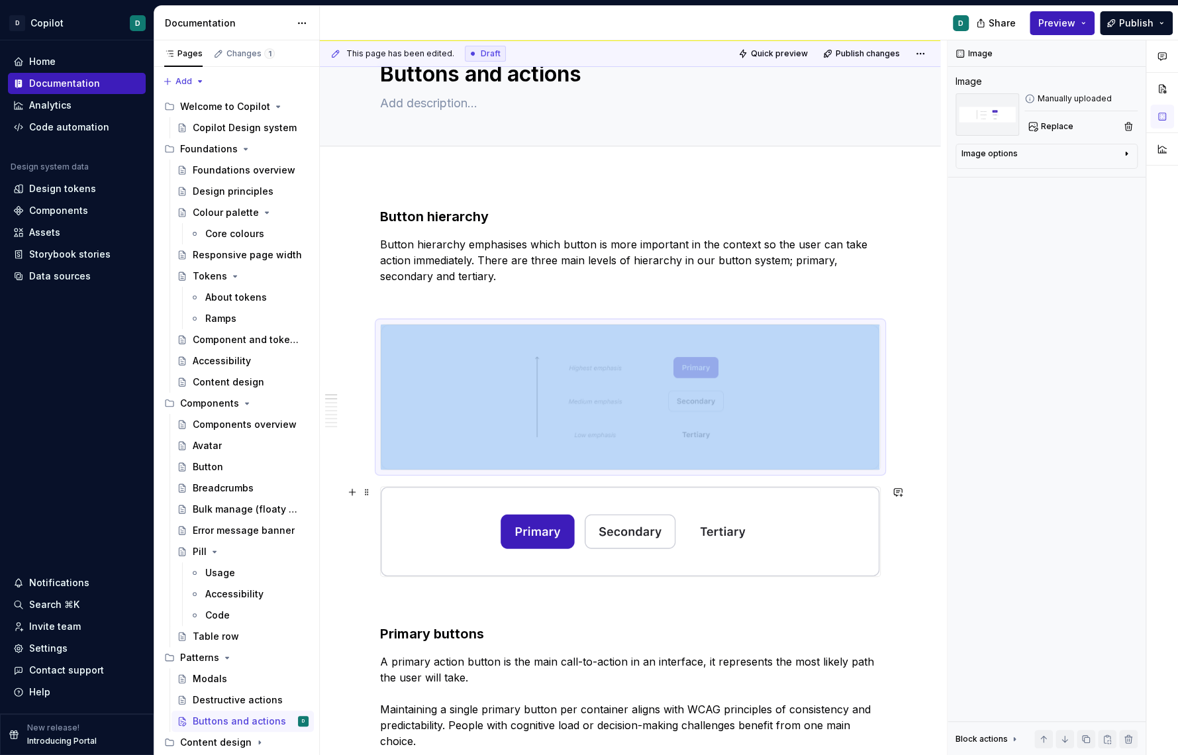
click at [681, 556] on img at bounding box center [630, 531] width 499 height 89
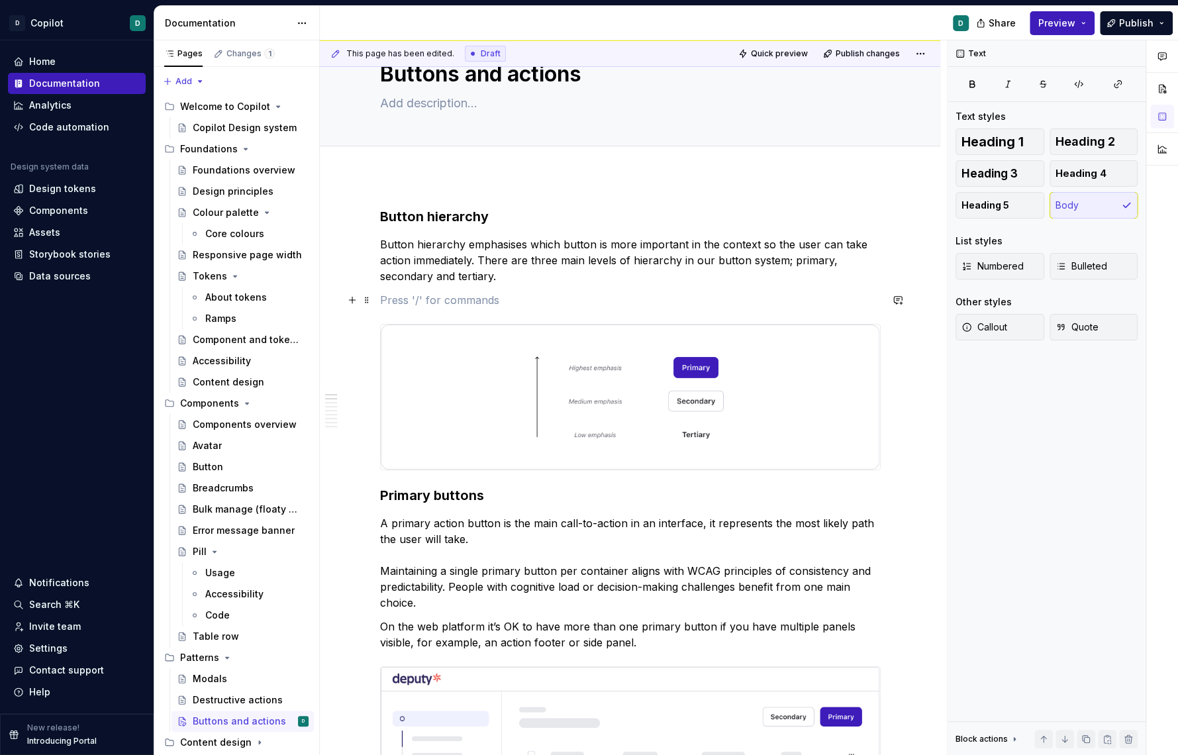
click at [394, 305] on p at bounding box center [630, 300] width 501 height 16
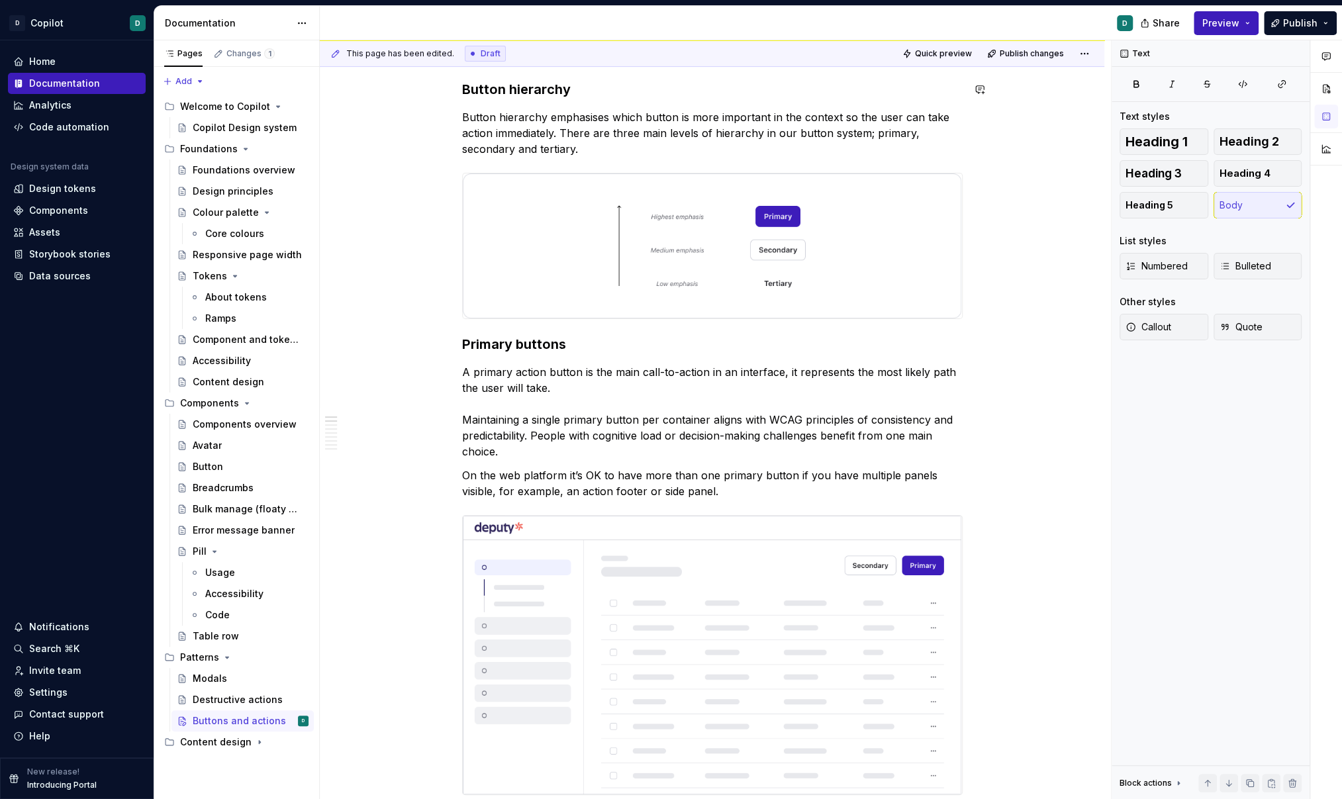
scroll to position [0, 0]
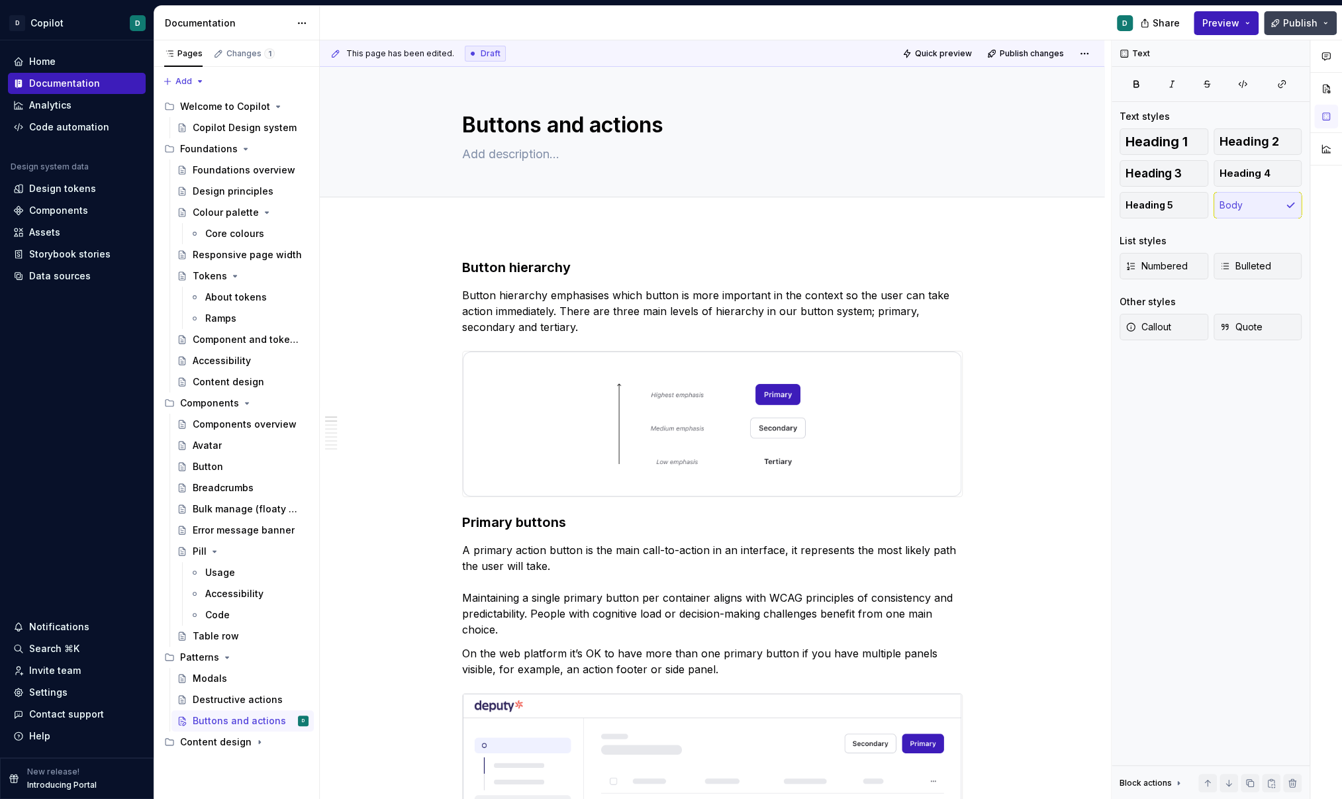
click at [932, 27] on span "Publish" at bounding box center [1300, 23] width 34 height 13
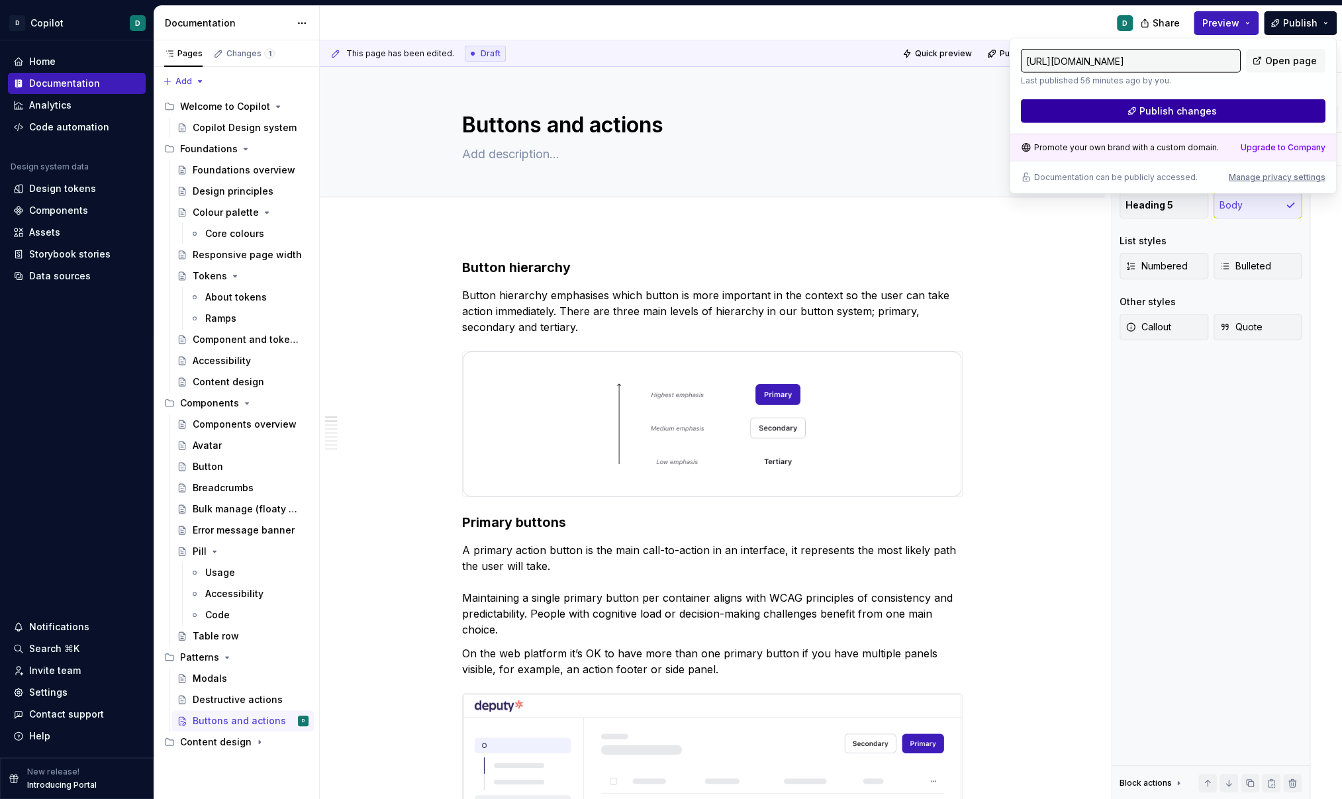
click at [932, 117] on button "Publish changes" at bounding box center [1173, 111] width 305 height 24
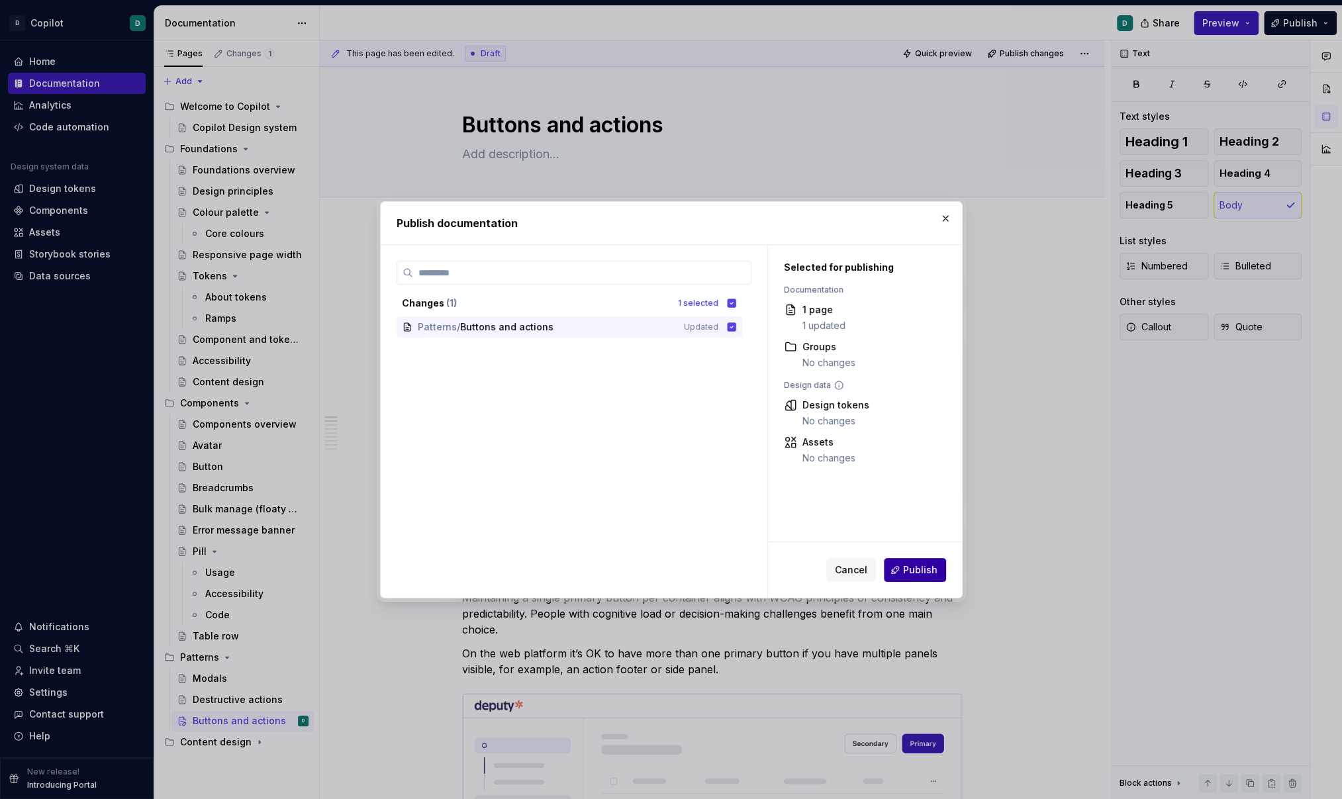
click at [930, 568] on span "Publish" at bounding box center [920, 570] width 34 height 13
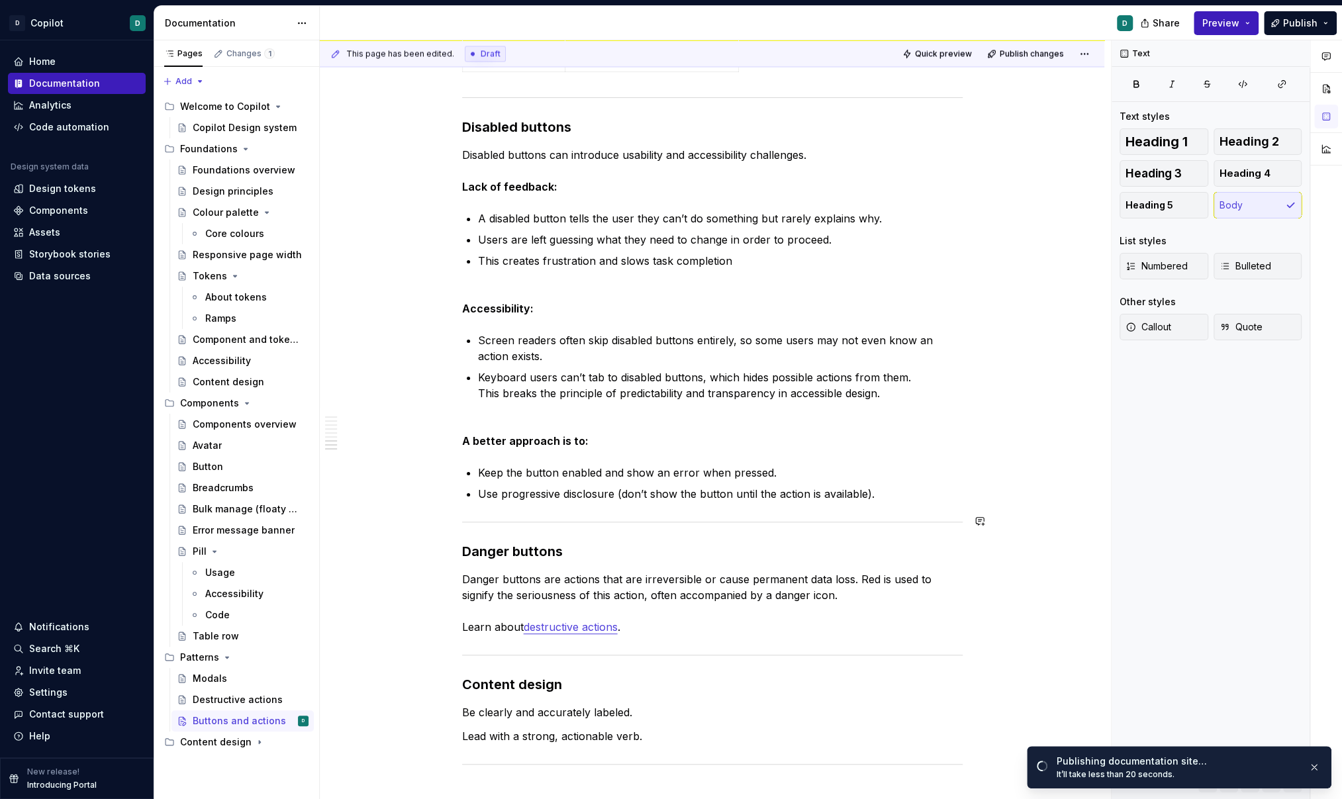
scroll to position [1979, 0]
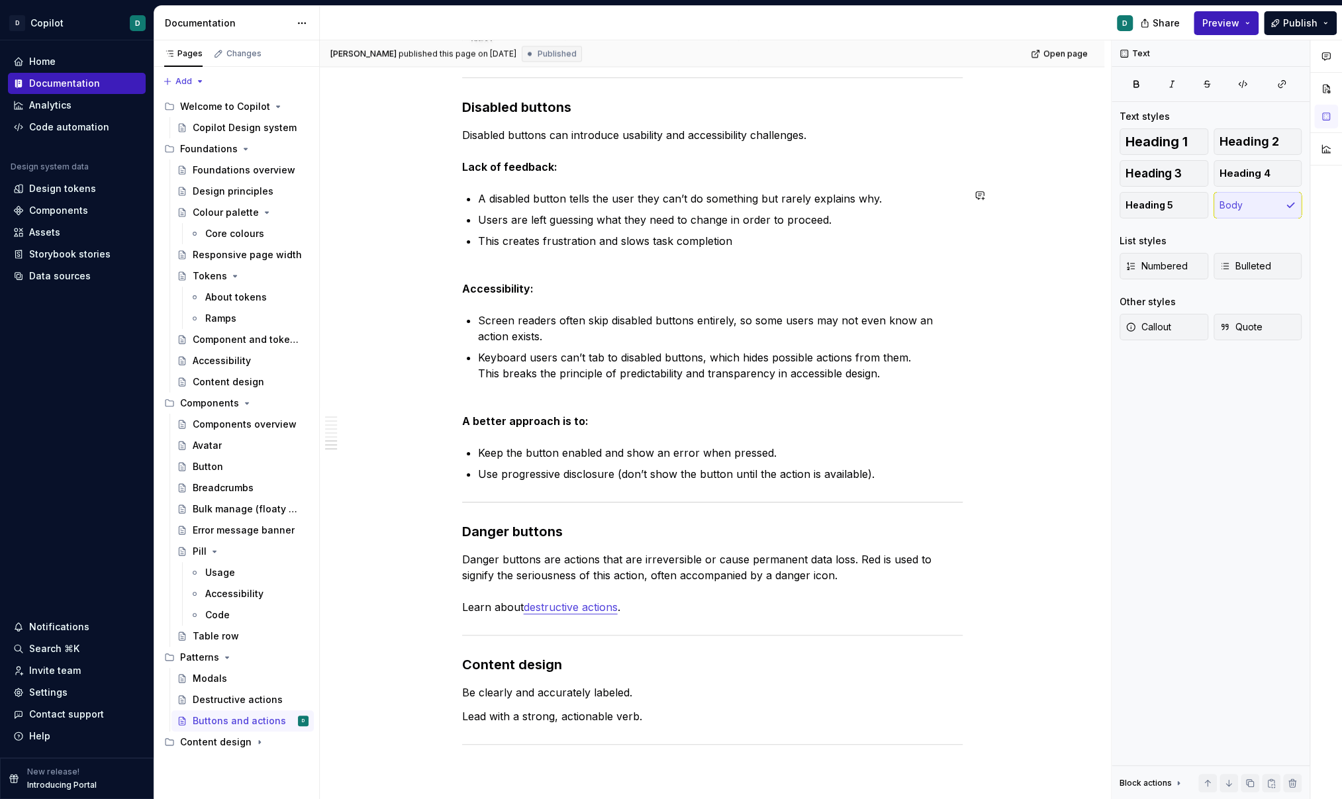
type textarea "*"
type textarea "["
type textarea "*"
type textarea "[d"
type textarea "*"
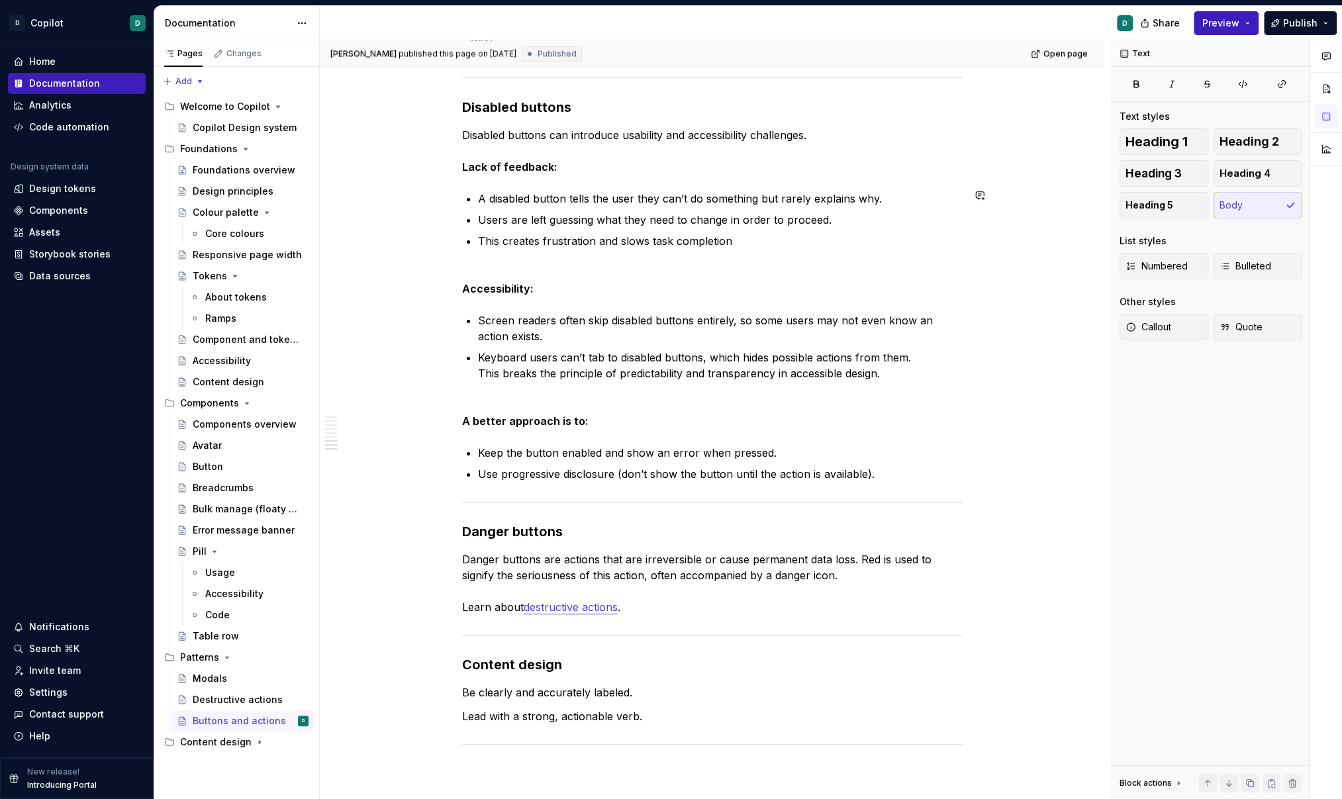
type textarea "[dr"
type textarea "*"
type textarea "[dra"
type textarea "*"
type textarea "[draf"
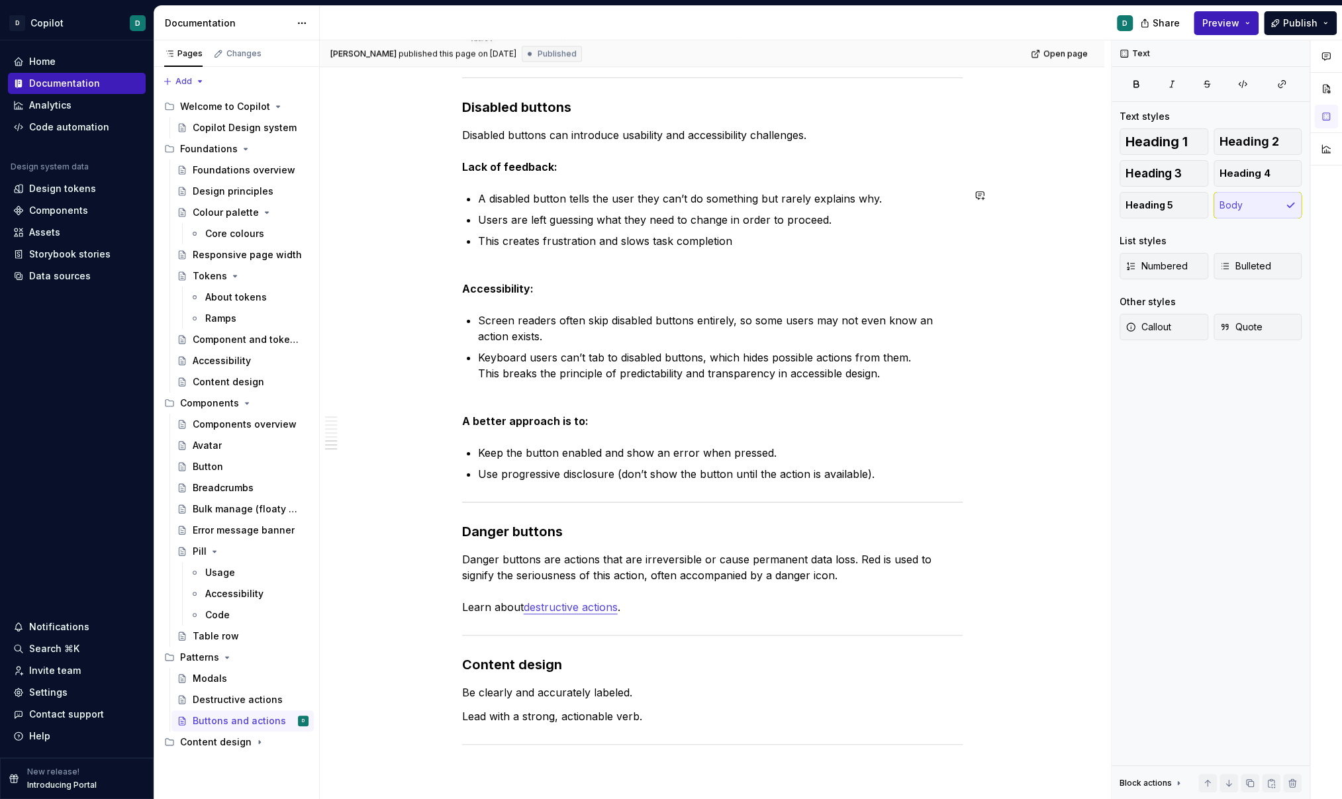
type textarea "*"
type textarea "[draft"
type textarea "*"
type textarea "[draft]"
type textarea "*"
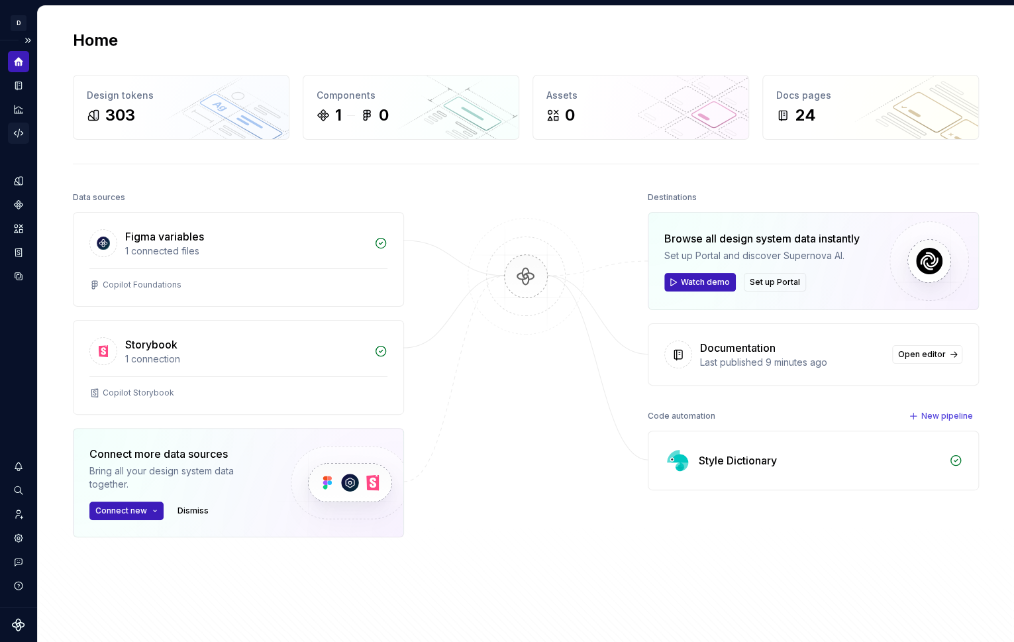
click at [15, 134] on icon "Code automation" at bounding box center [18, 133] width 9 height 8
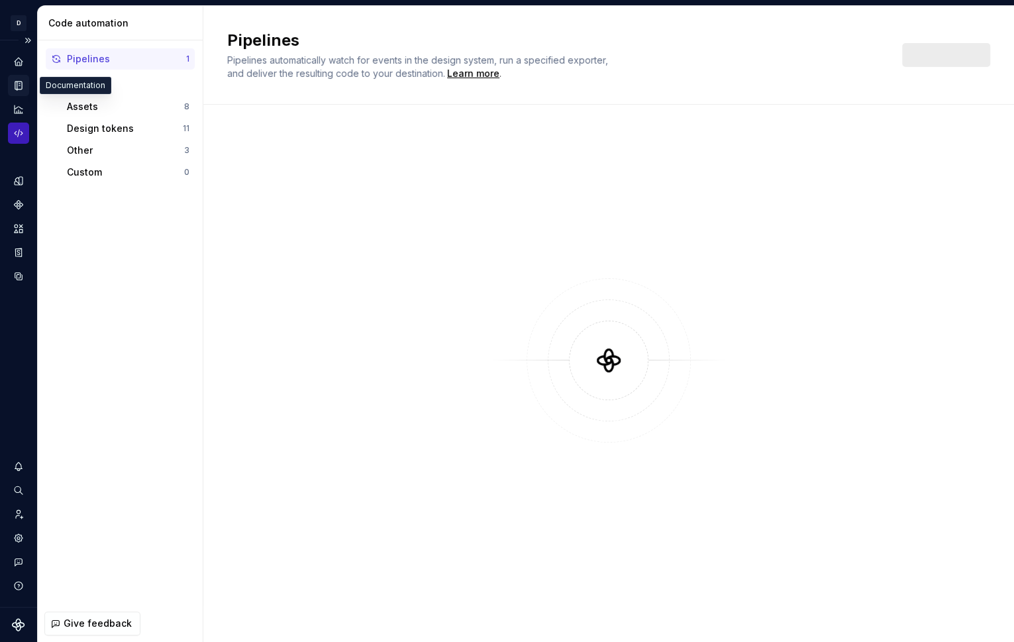
click at [17, 86] on icon "Documentation" at bounding box center [19, 85] width 5 height 7
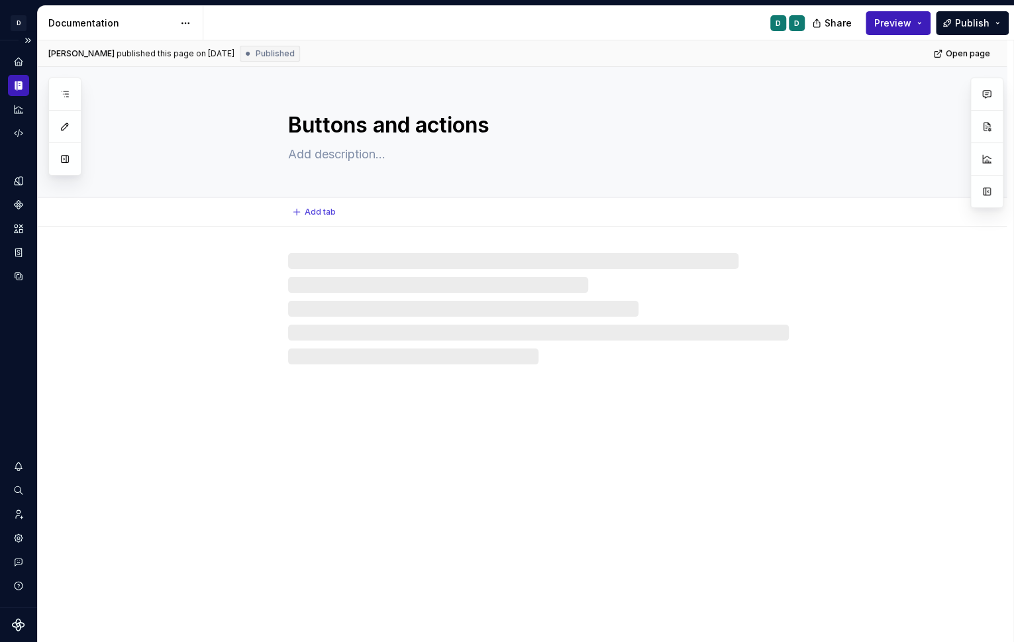
click at [314, 156] on textarea at bounding box center [535, 154] width 501 height 21
click at [315, 153] on textarea at bounding box center [535, 154] width 501 height 21
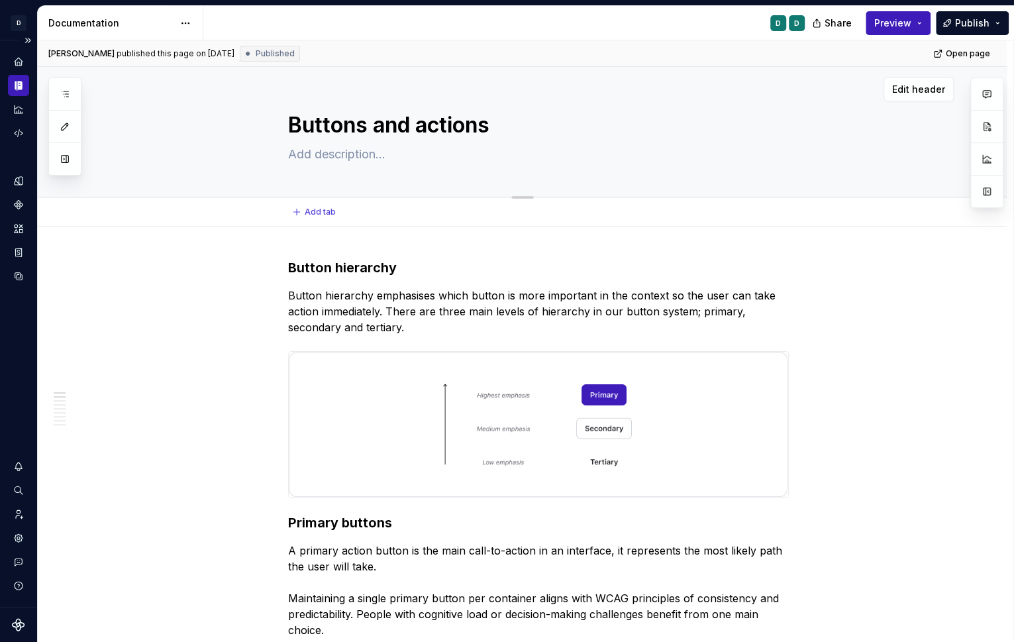
click at [322, 157] on textarea at bounding box center [535, 154] width 501 height 21
type textarea "*"
type textarea "["
type textarea "*"
type textarea "[d"
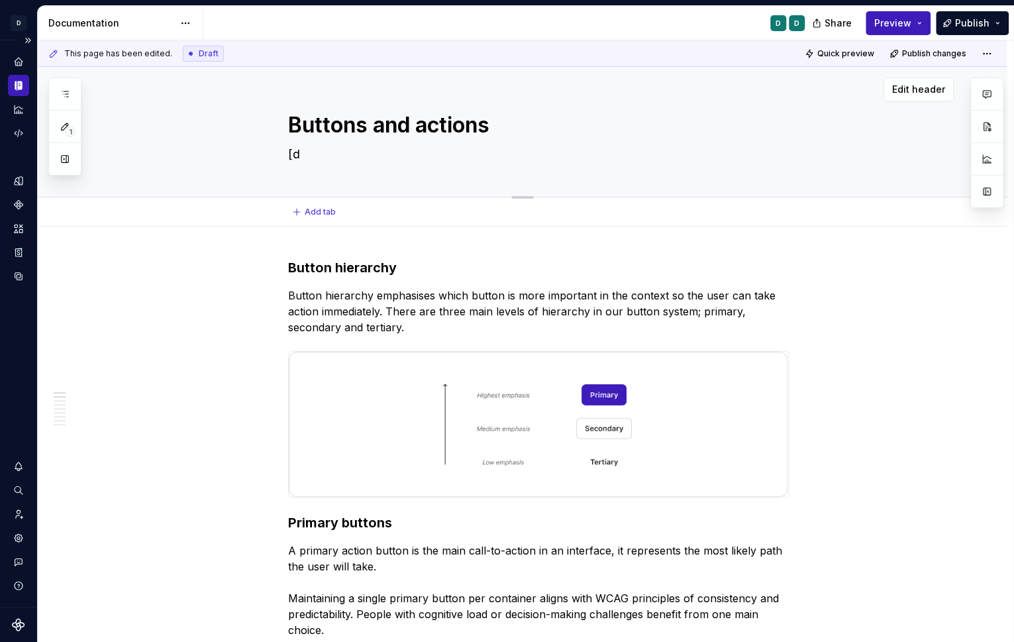
type textarea "*"
type textarea "[dr"
type textarea "*"
type textarea "[dra"
type textarea "*"
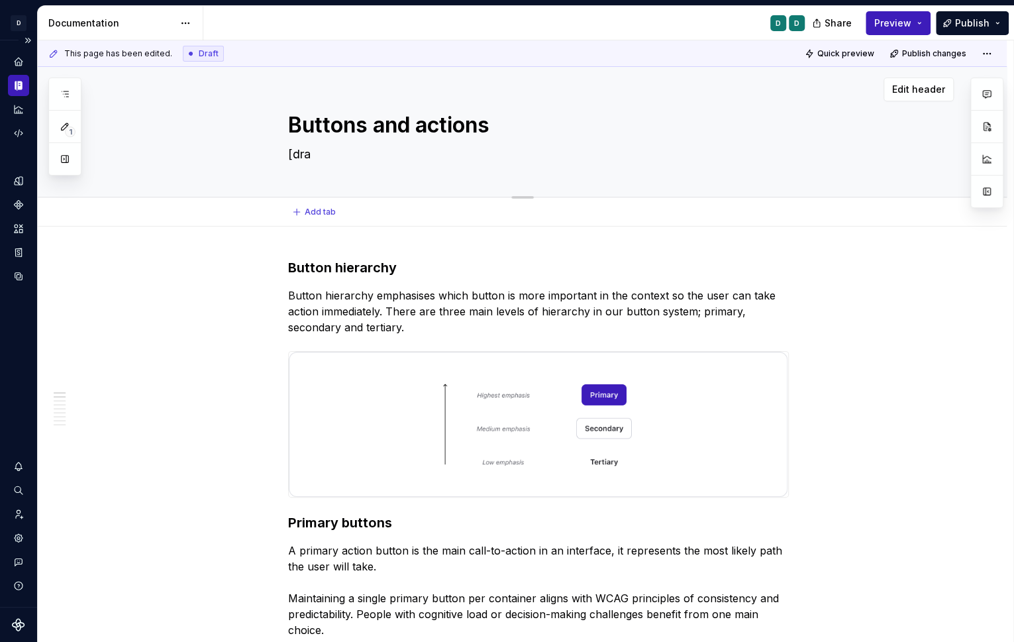
type textarea "[draf"
type textarea "*"
type textarea "[draft"
type textarea "*"
type textarea "[draft]"
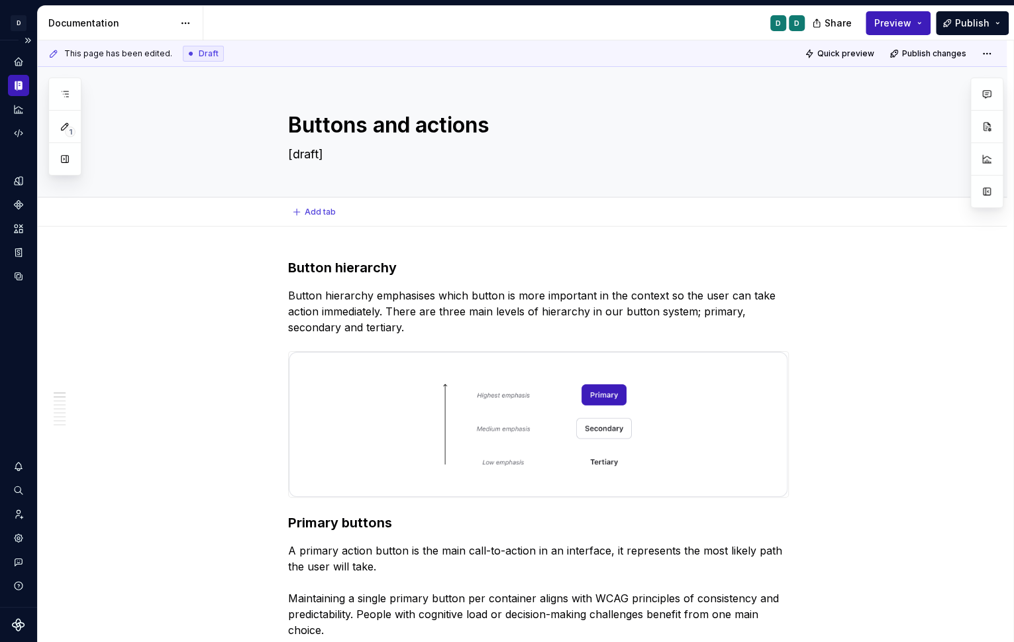
type textarea "*"
type textarea "[draft]"
click at [979, 31] on button "Publish" at bounding box center [972, 23] width 73 height 24
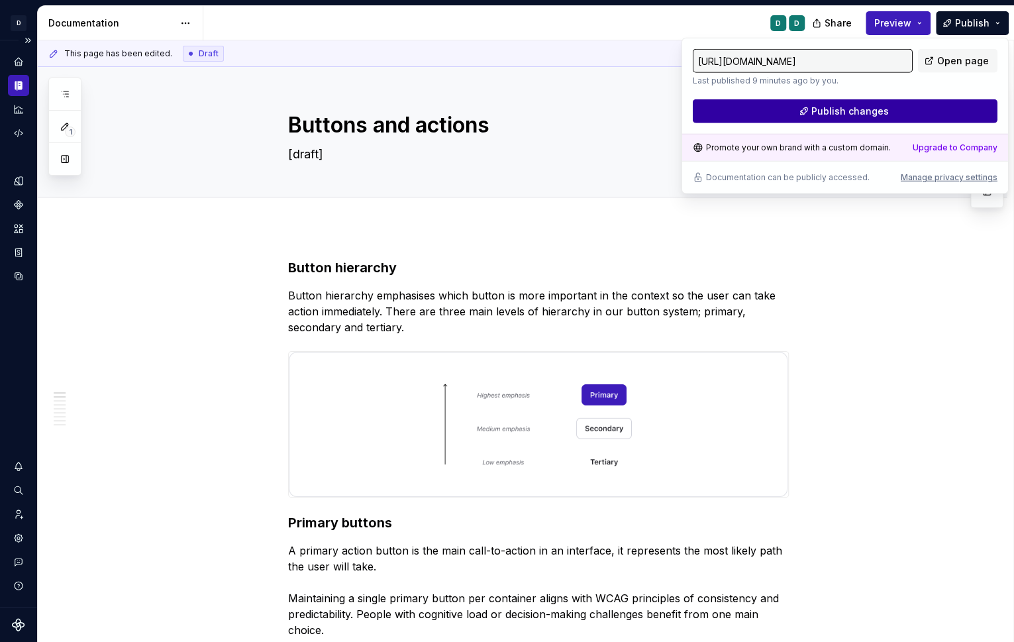
click at [953, 109] on button "Publish changes" at bounding box center [845, 111] width 305 height 24
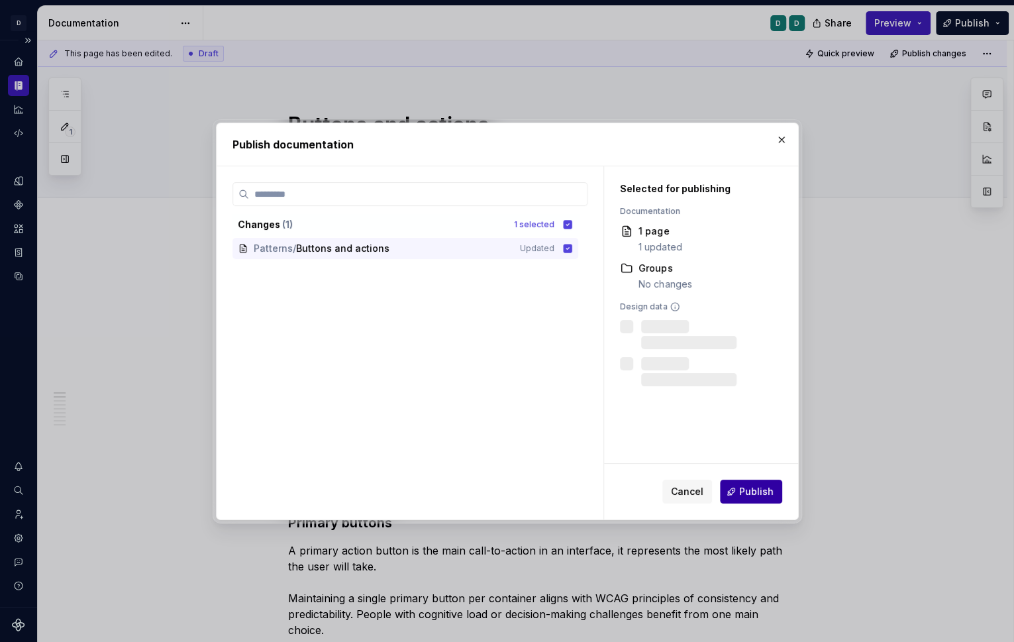
click at [765, 497] on span "Publish" at bounding box center [756, 491] width 34 height 13
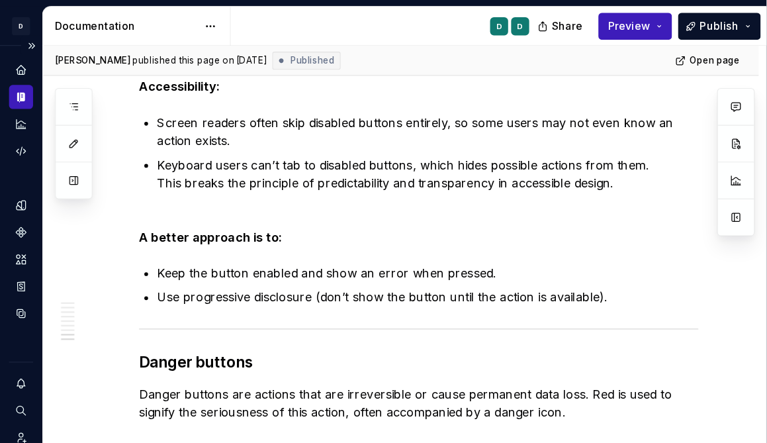
scroll to position [2024, 0]
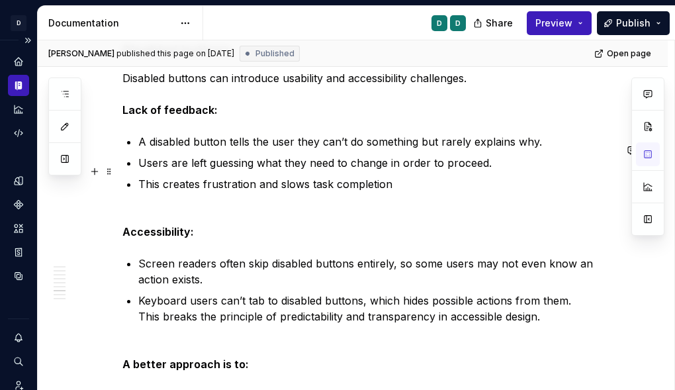
click at [522, 171] on p "Users are left guessing what they need to change in order to proceed." at bounding box center [376, 163] width 477 height 16
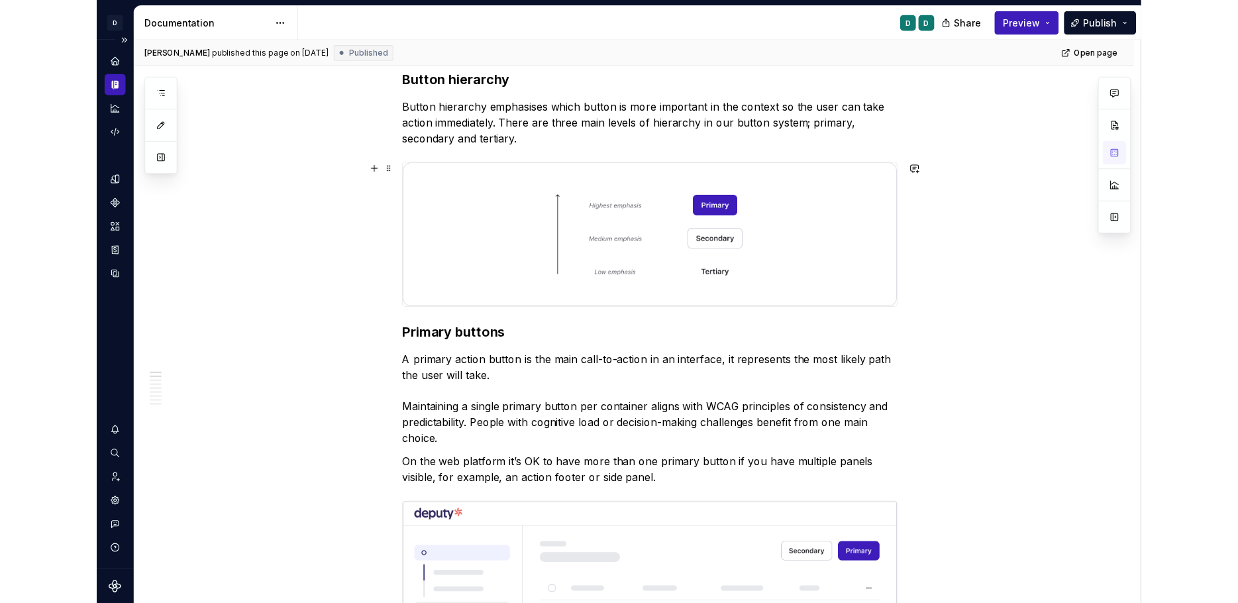
scroll to position [105, 0]
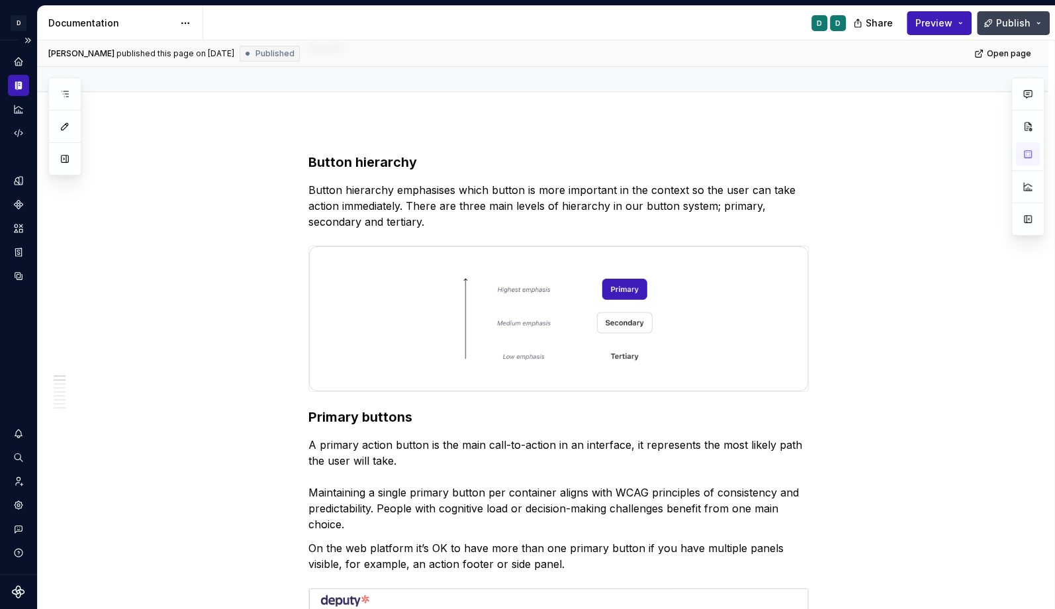
click at [1013, 25] on span "Publish" at bounding box center [1014, 23] width 34 height 13
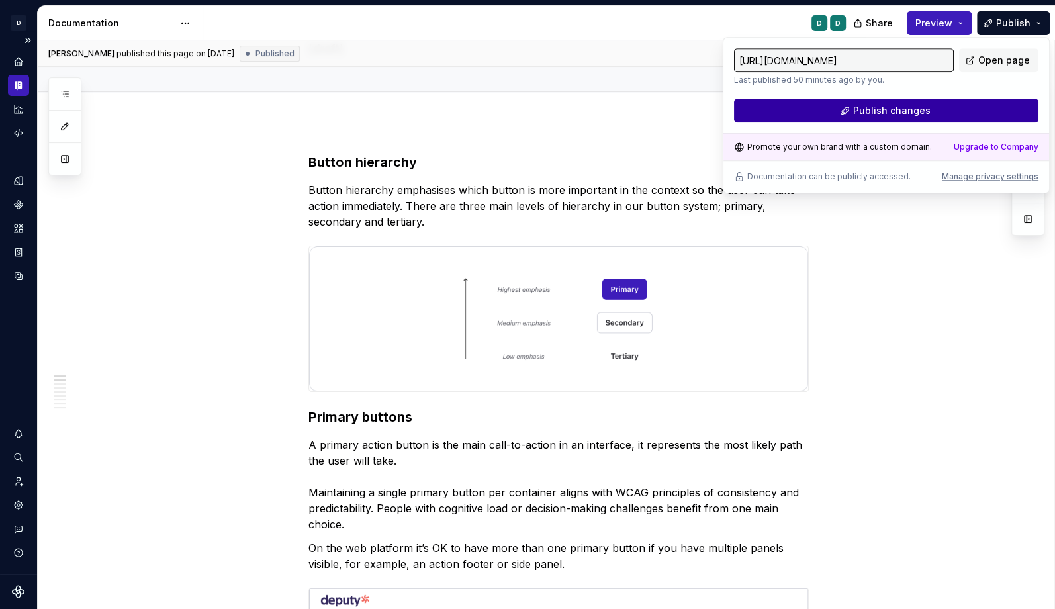
click at [974, 111] on button "Publish changes" at bounding box center [886, 111] width 305 height 24
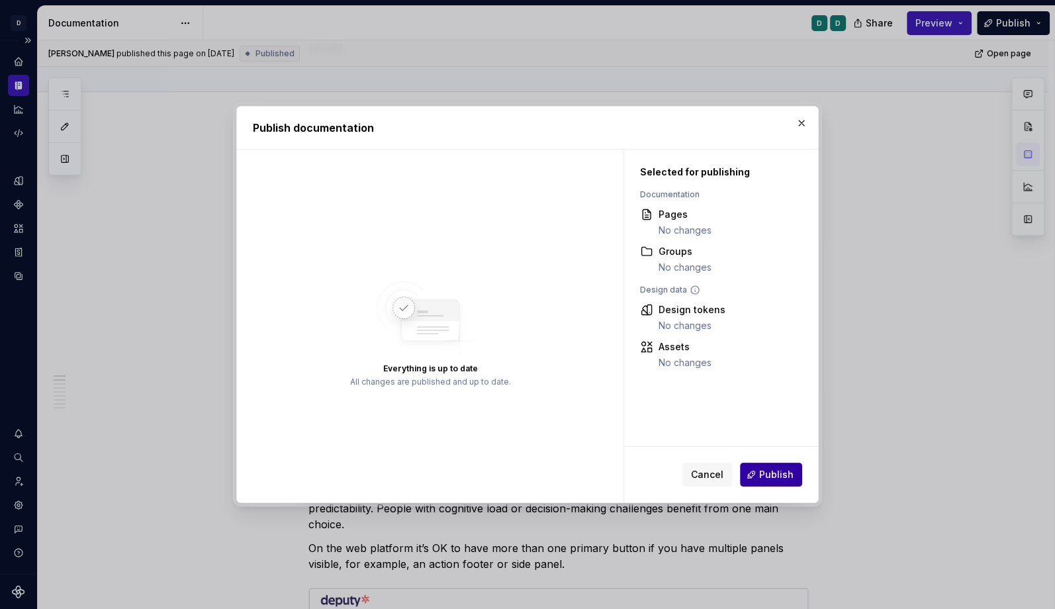
click at [779, 479] on span "Publish" at bounding box center [777, 474] width 34 height 13
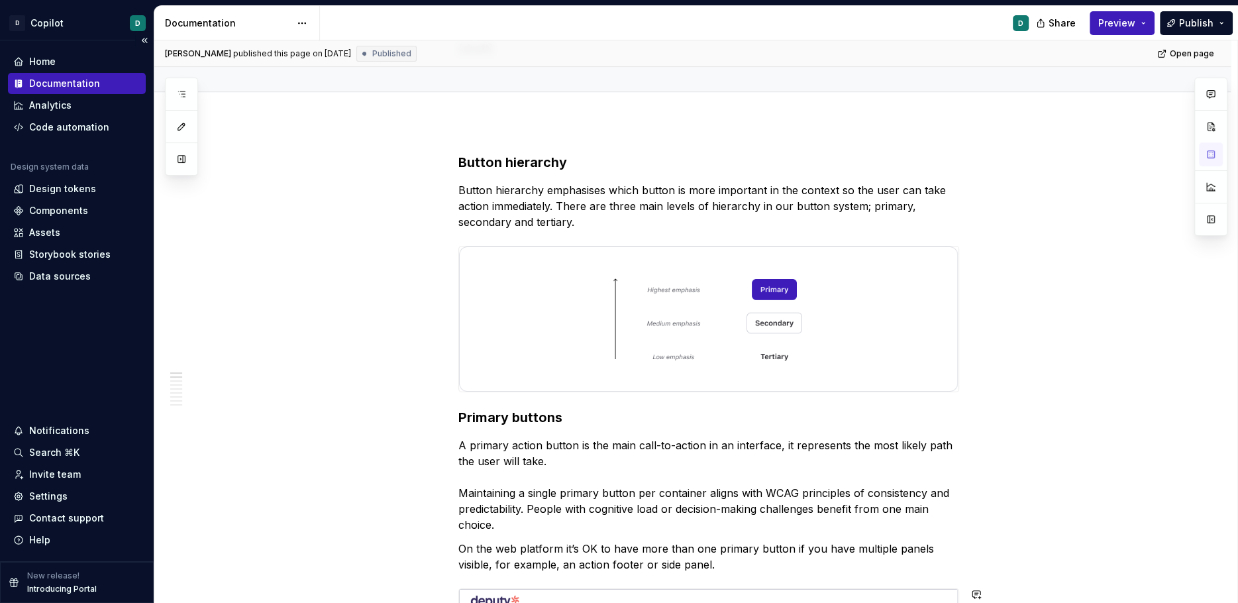
type textarea "*"
